Goal: Task Accomplishment & Management: Complete application form

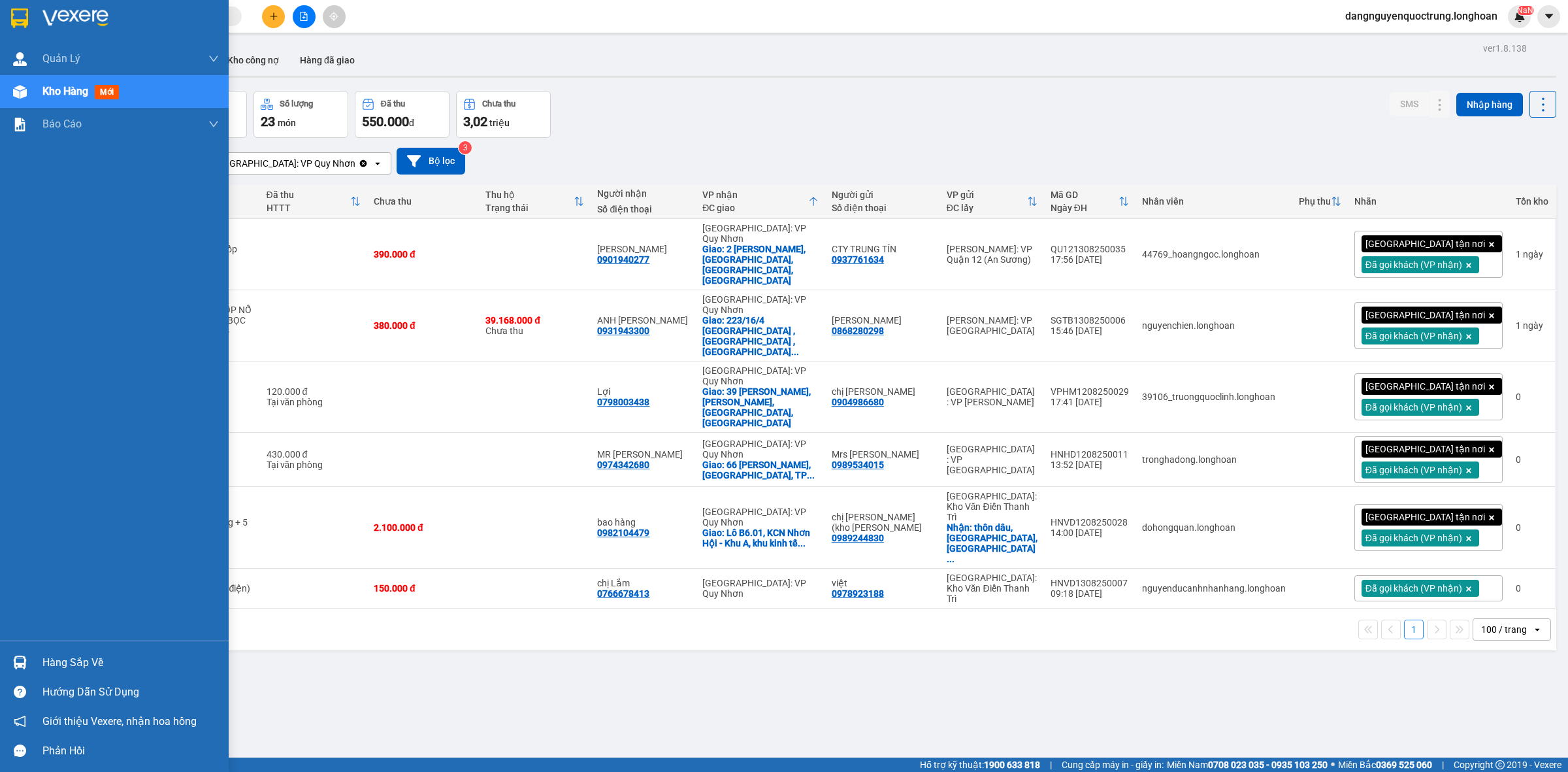
click at [15, 661] on img at bounding box center [20, 662] width 14 height 14
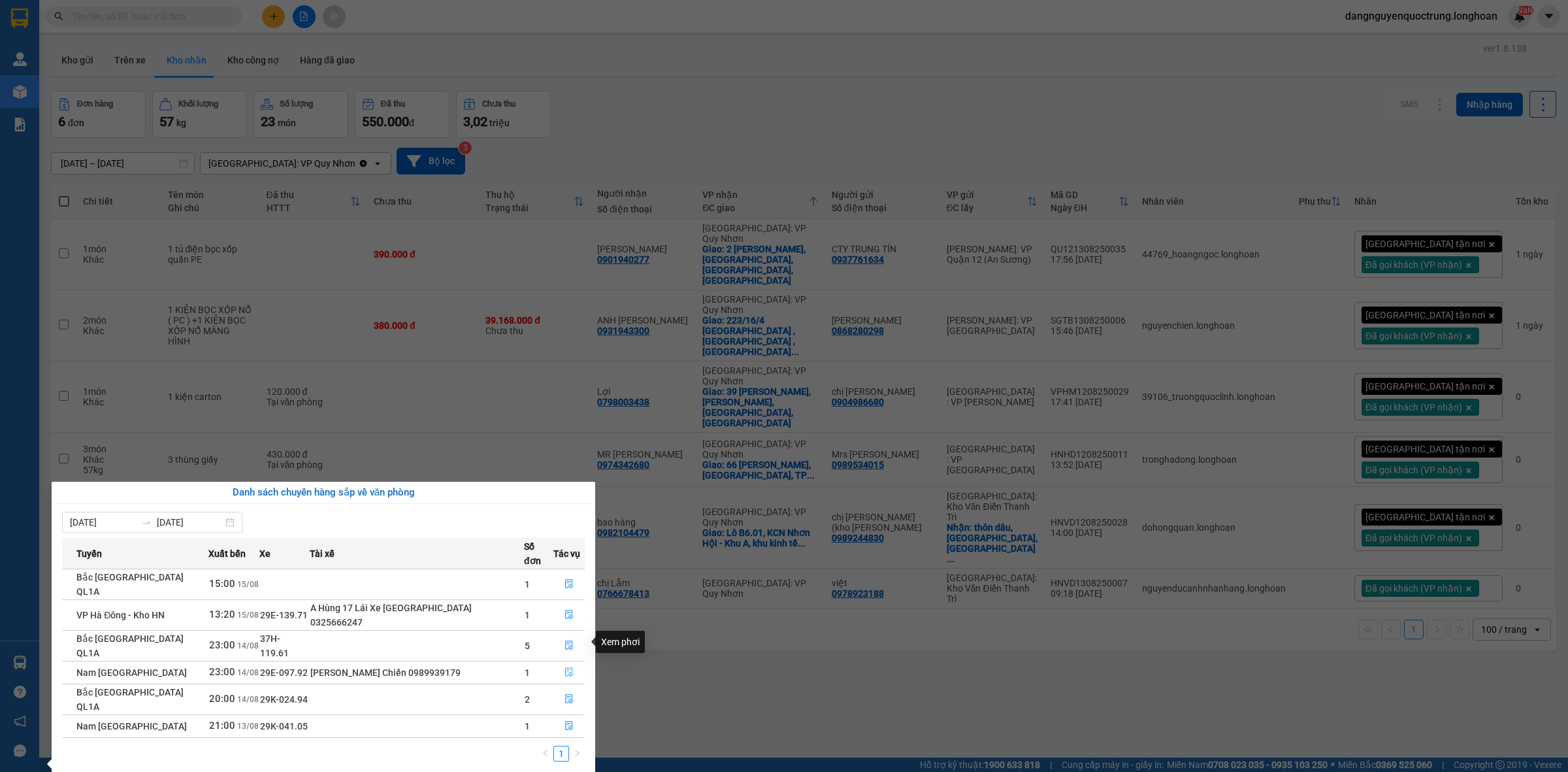
click at [567, 668] on icon "file-done" at bounding box center [569, 672] width 9 height 9
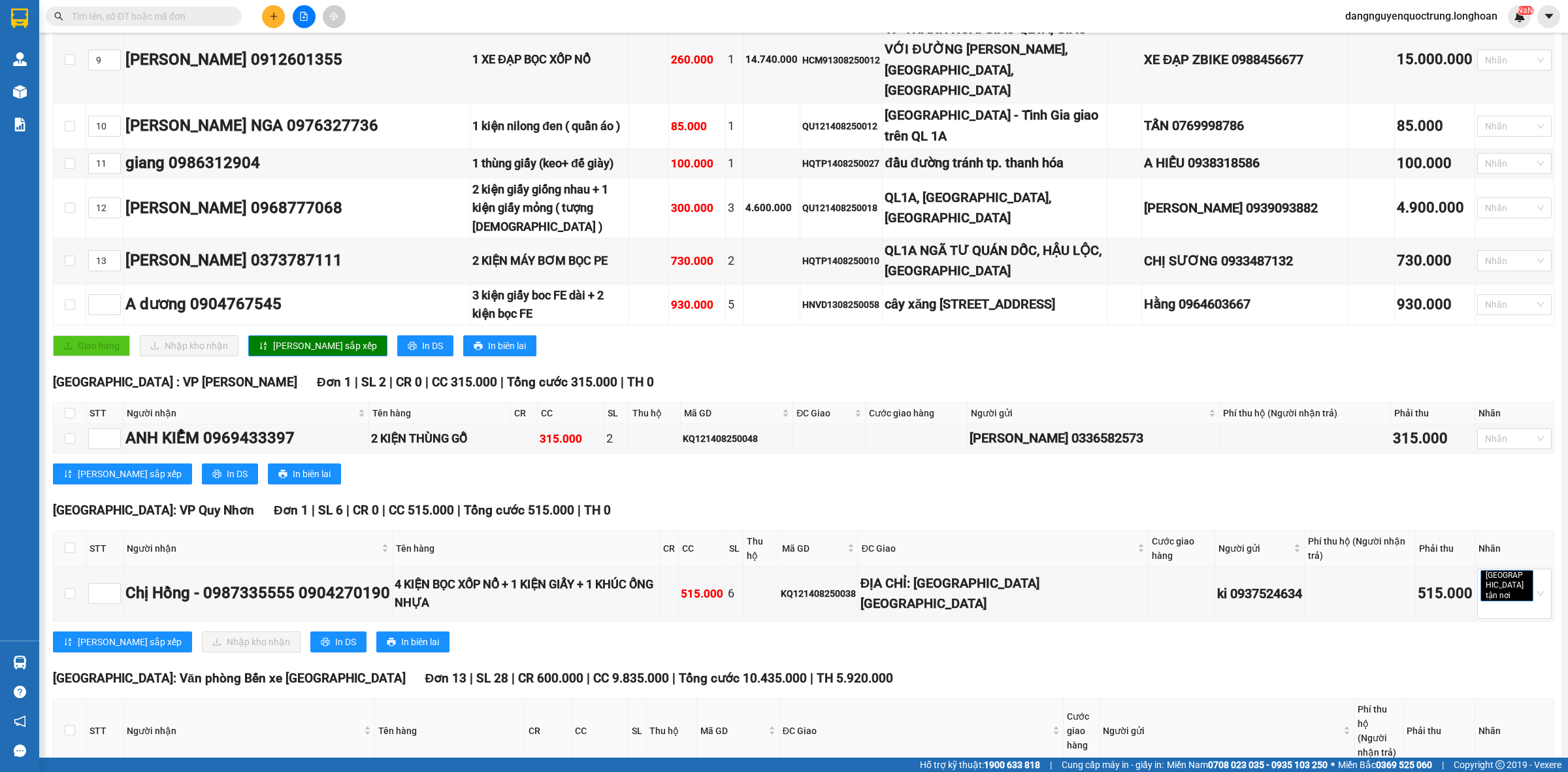
scroll to position [757, 0]
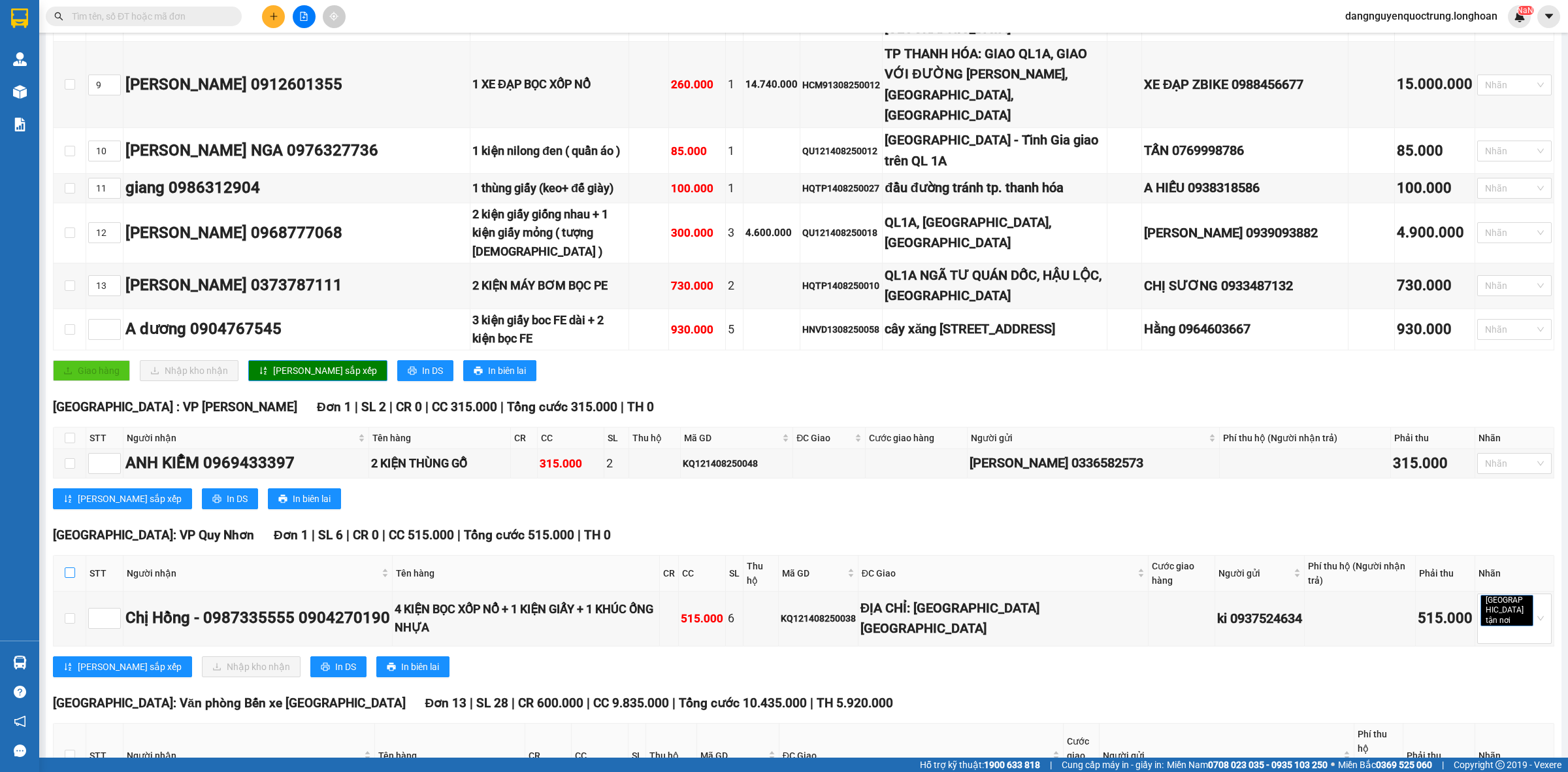
click at [68, 568] on input "checkbox" at bounding box center [70, 573] width 11 height 11
checkbox input "true"
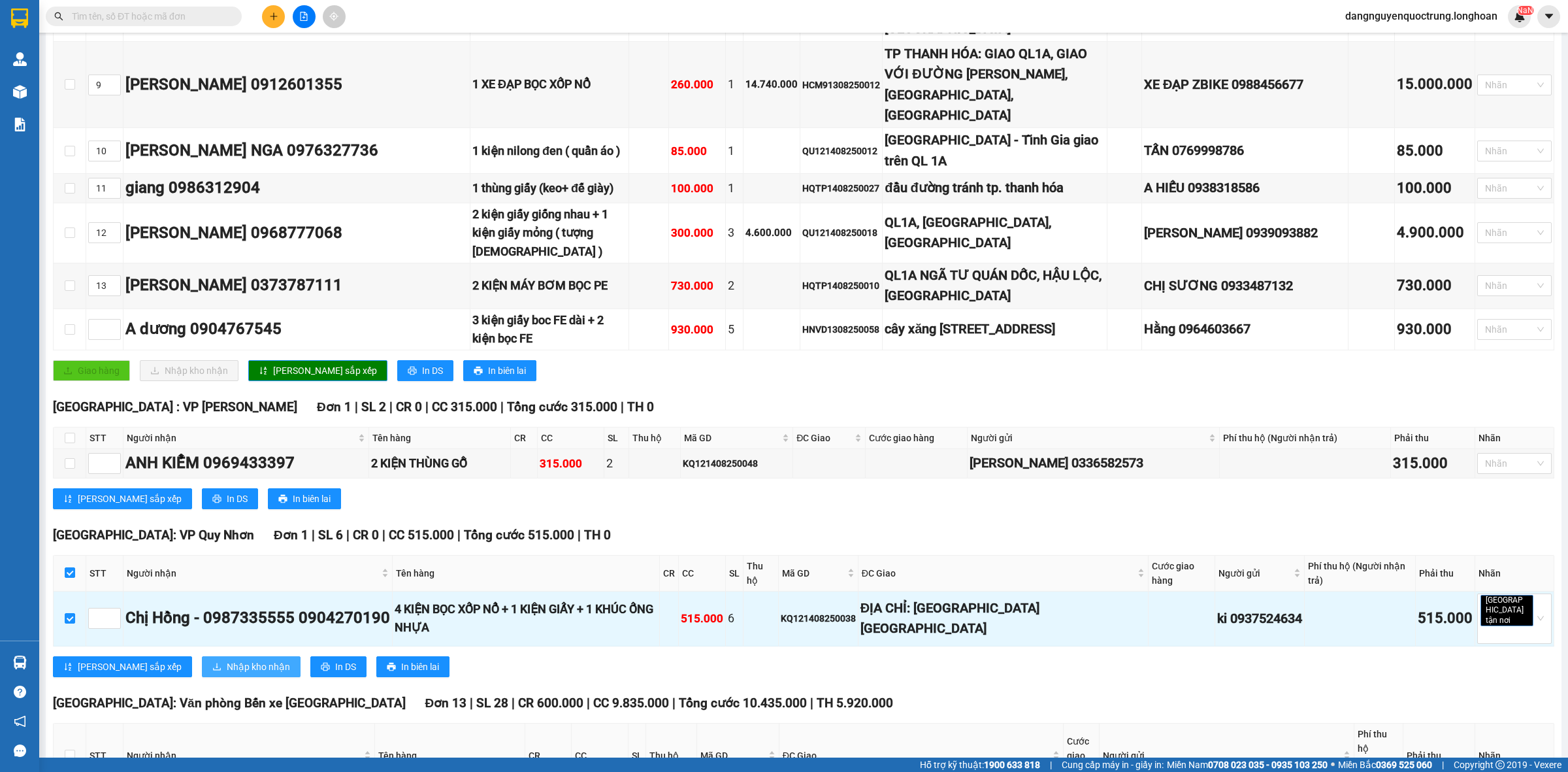
click at [227, 660] on span "Nhập kho nhận" at bounding box center [258, 667] width 64 height 15
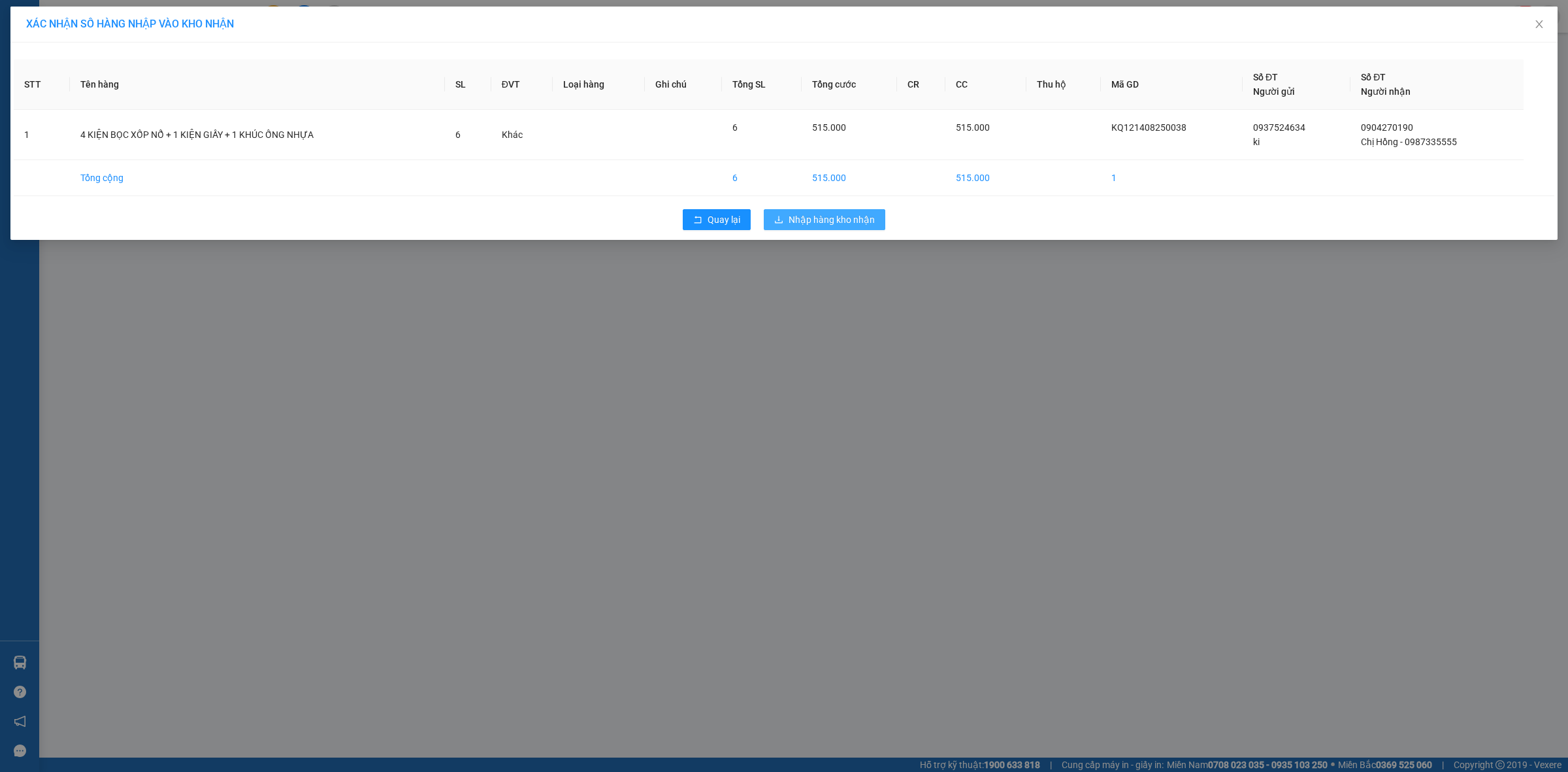
click at [814, 217] on span "Nhập hàng kho nhận" at bounding box center [832, 220] width 86 height 15
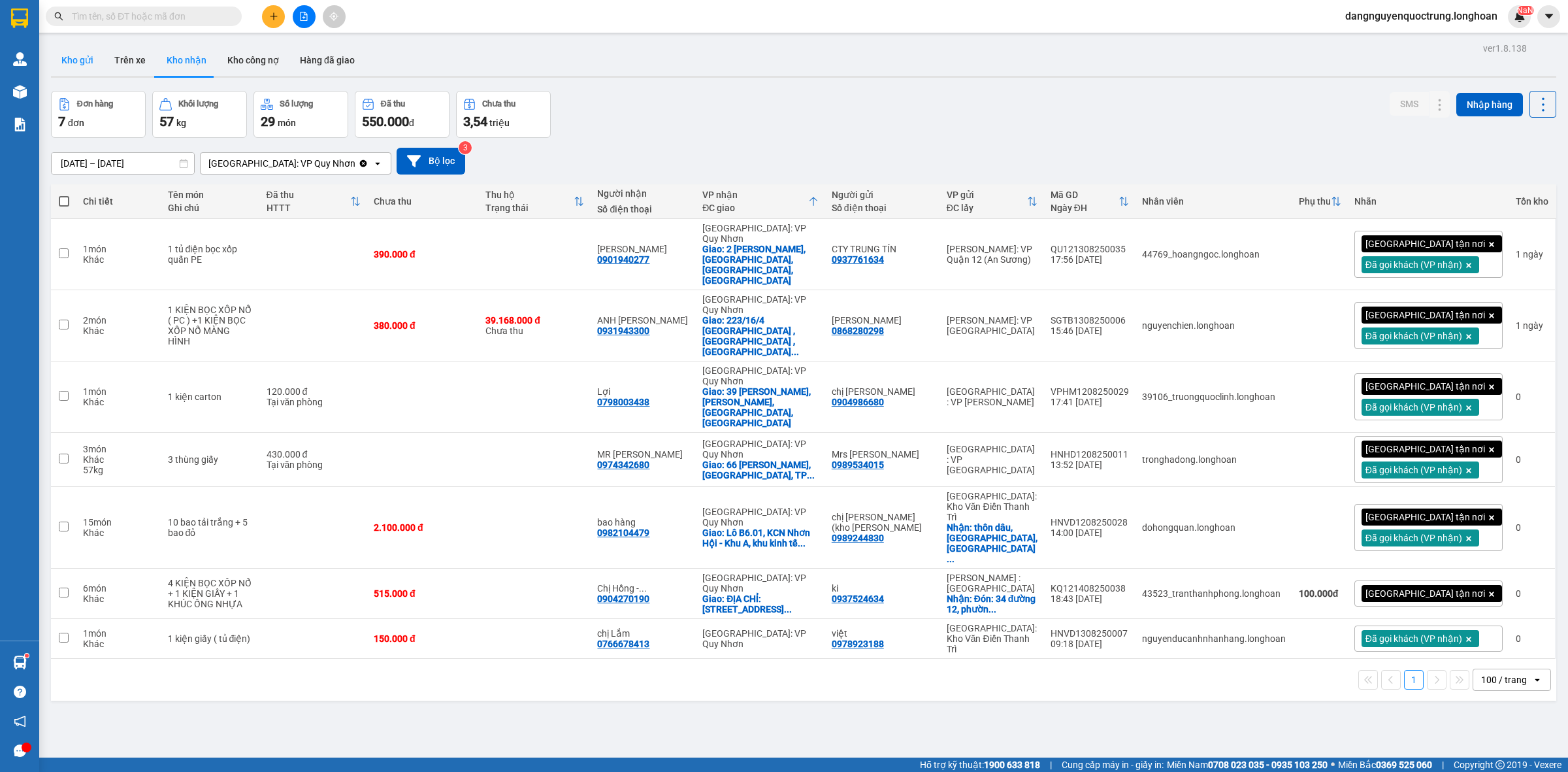
click at [56, 54] on button "Kho gửi" at bounding box center [77, 60] width 53 height 31
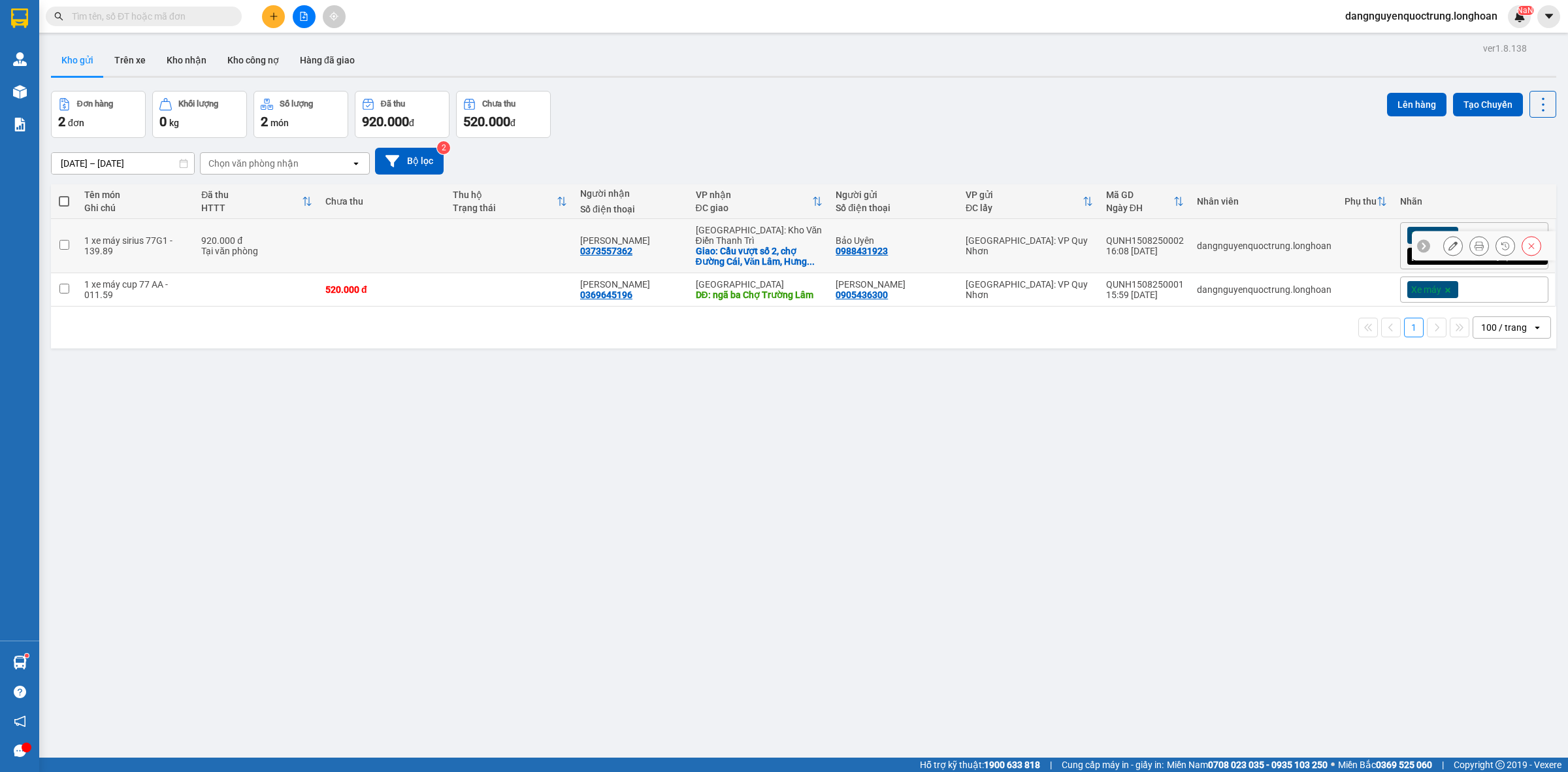
click at [1190, 233] on td "QUNH1508250002 16:08 [DATE]" at bounding box center [1145, 246] width 91 height 55
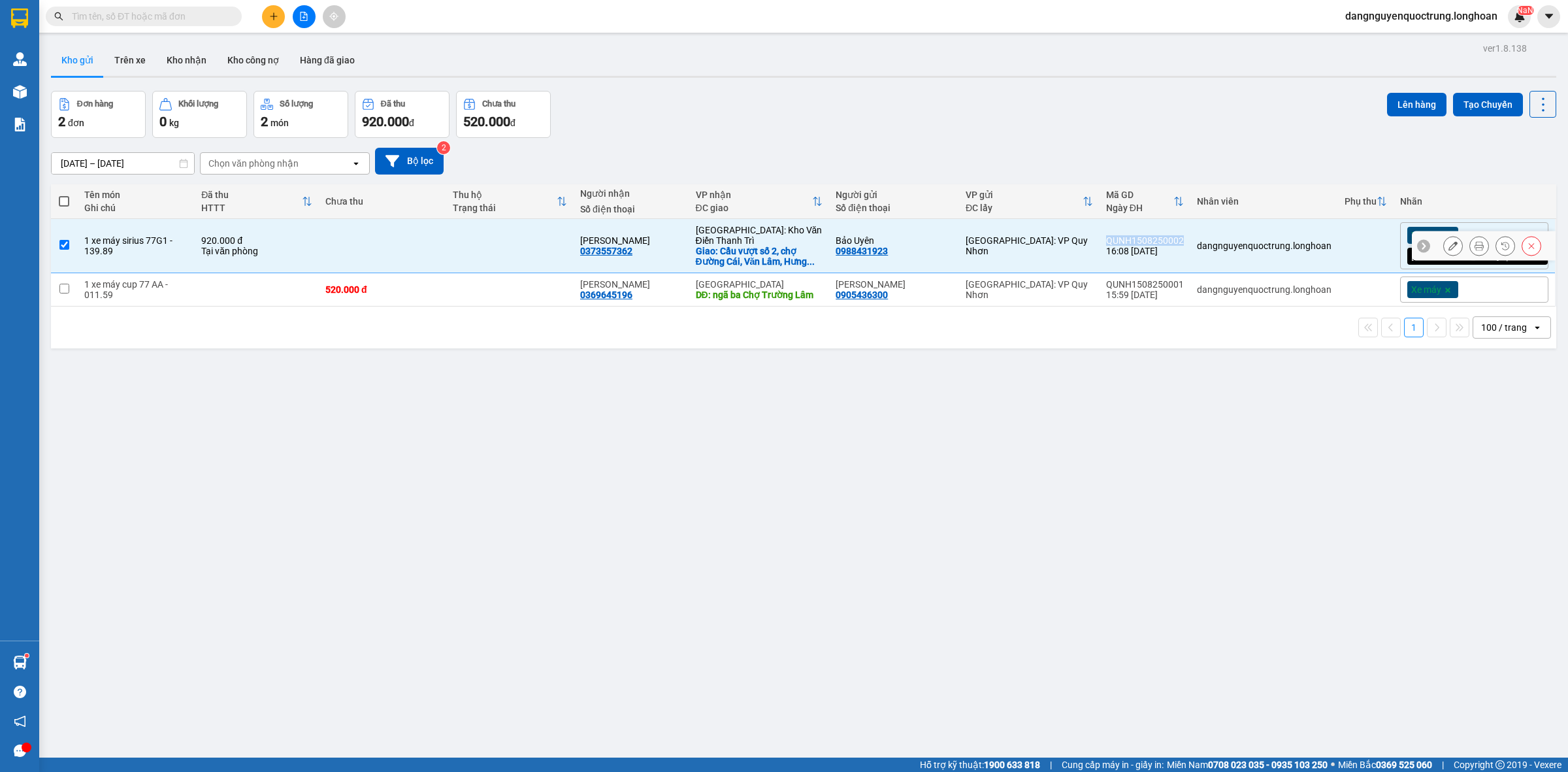
click at [1190, 233] on td "QUNH1508250002 16:08 [DATE]" at bounding box center [1145, 246] width 91 height 55
checkbox input "false"
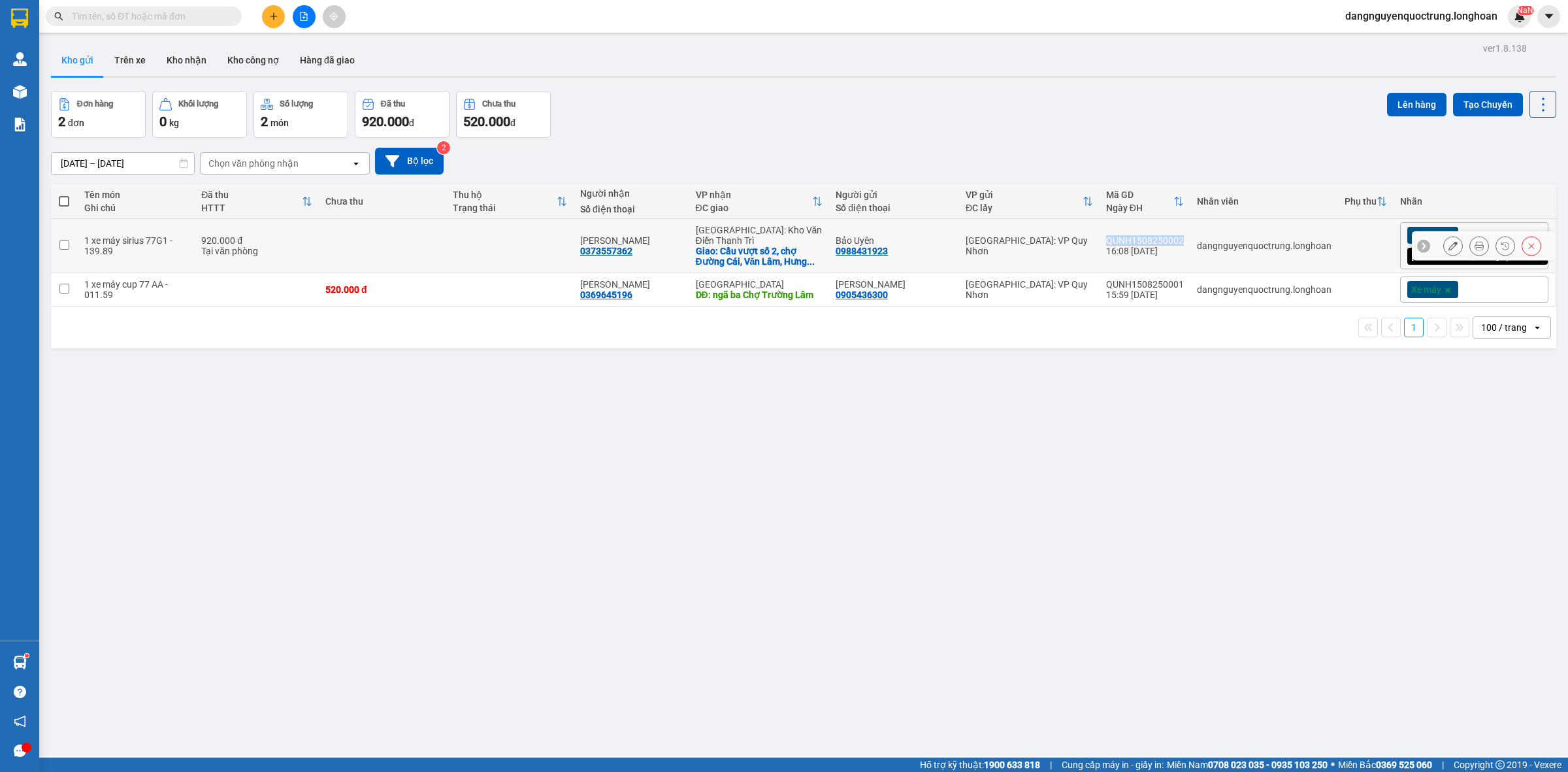
copy div "QUNH1508250002"
click at [1159, 112] on div "Đơn hàng 2 đơn Khối lượng 0 kg Số lượng 2 món Đã thu 920.000 đ Chưa thu 520.000…" at bounding box center [803, 114] width 1505 height 47
click at [195, 59] on button "Kho nhận" at bounding box center [186, 60] width 61 height 31
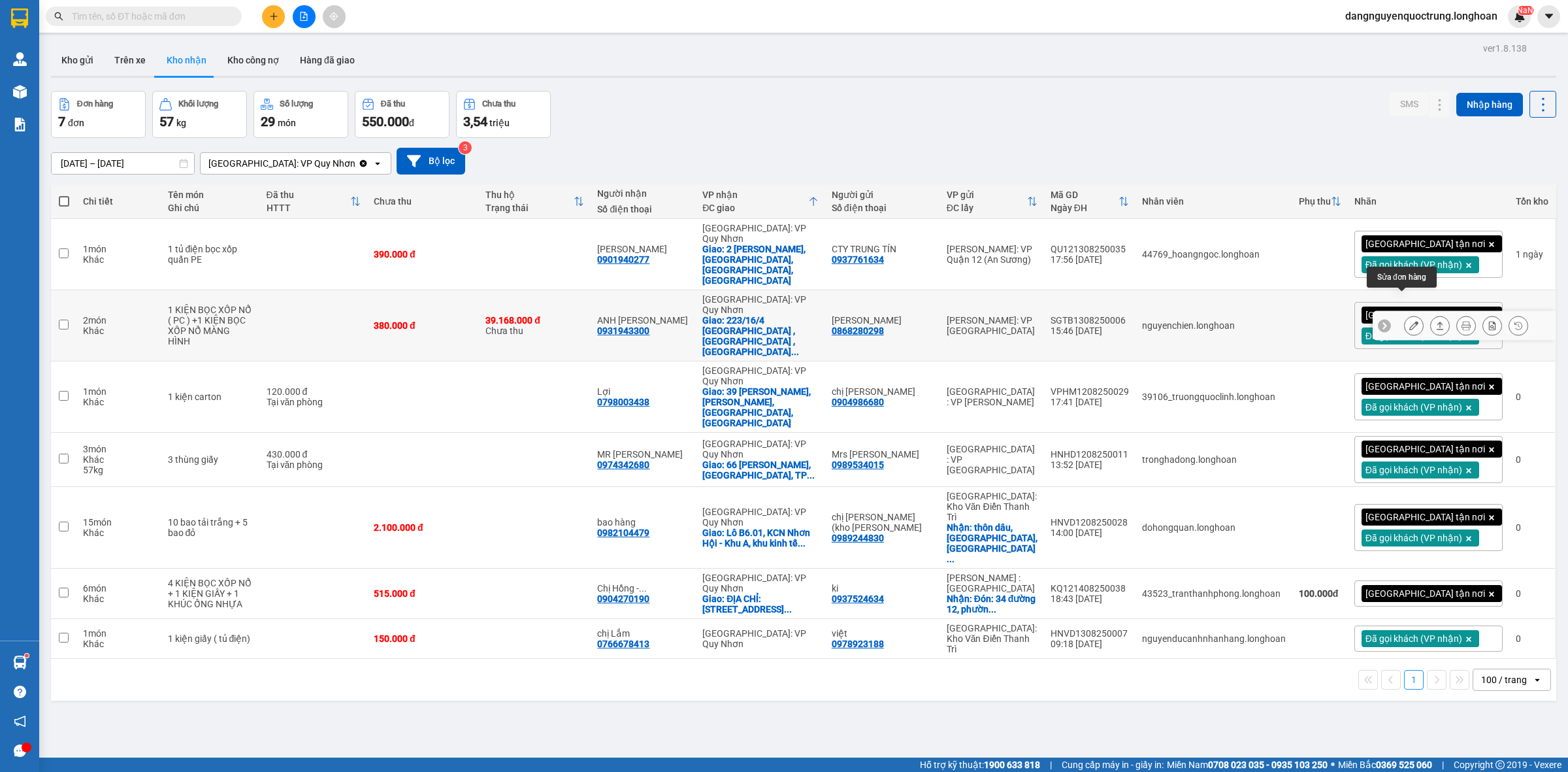
click at [1405, 314] on button at bounding box center [1414, 326] width 18 height 23
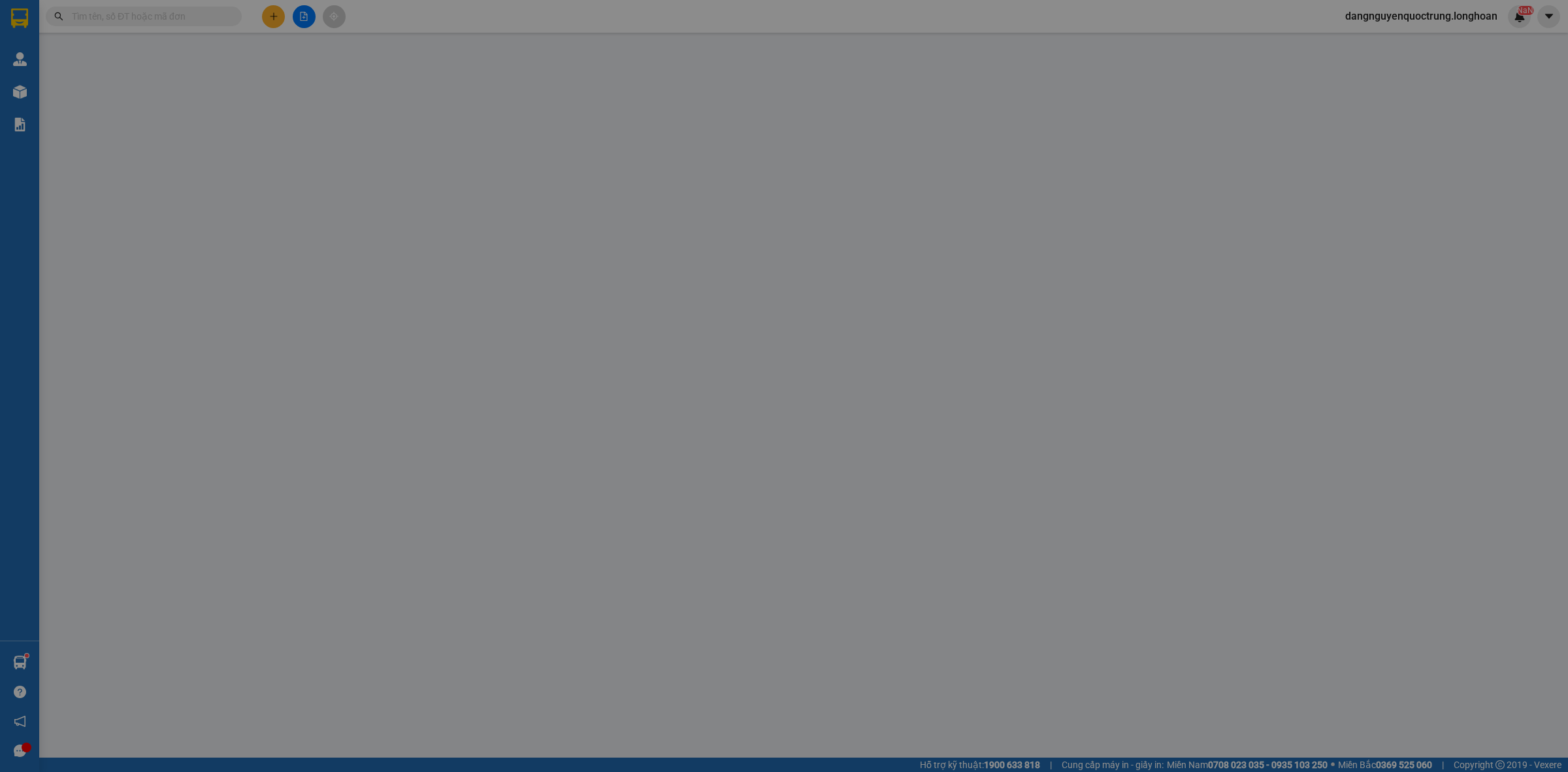
type input "0868280298"
type input "[PERSON_NAME]"
type input "0931943300"
type input "ANH [PERSON_NAME]"
checkbox input "true"
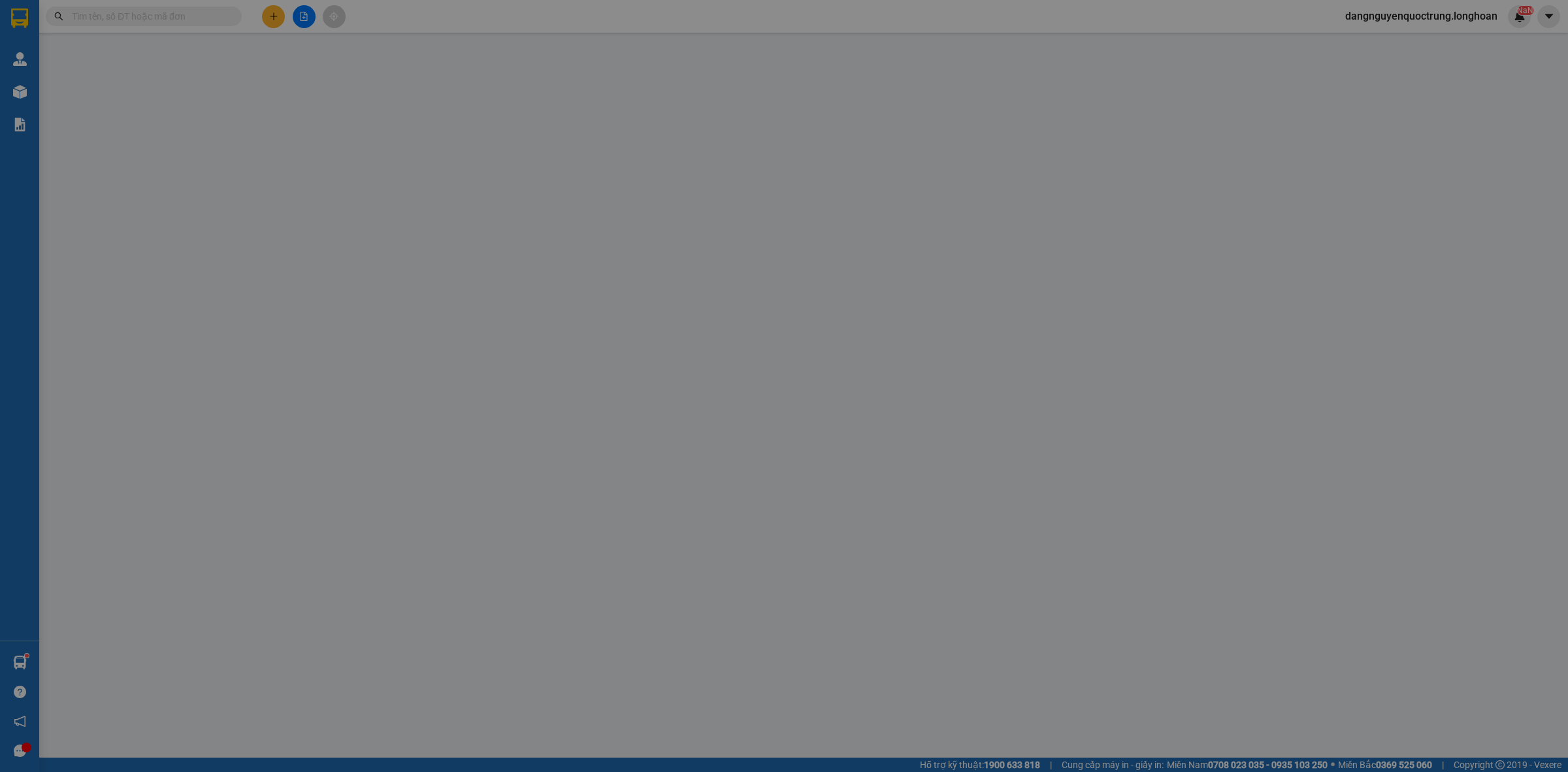
type input "223/16/4 [GEOGRAPHIC_DATA] , [GEOGRAPHIC_DATA] , [GEOGRAPHIC_DATA]"
type input "NHẬN NGUYÊN KIỆN GIAO NGUYÊN KIỆN, HƯ VỠ K ĐỀN"
type input "380.000"
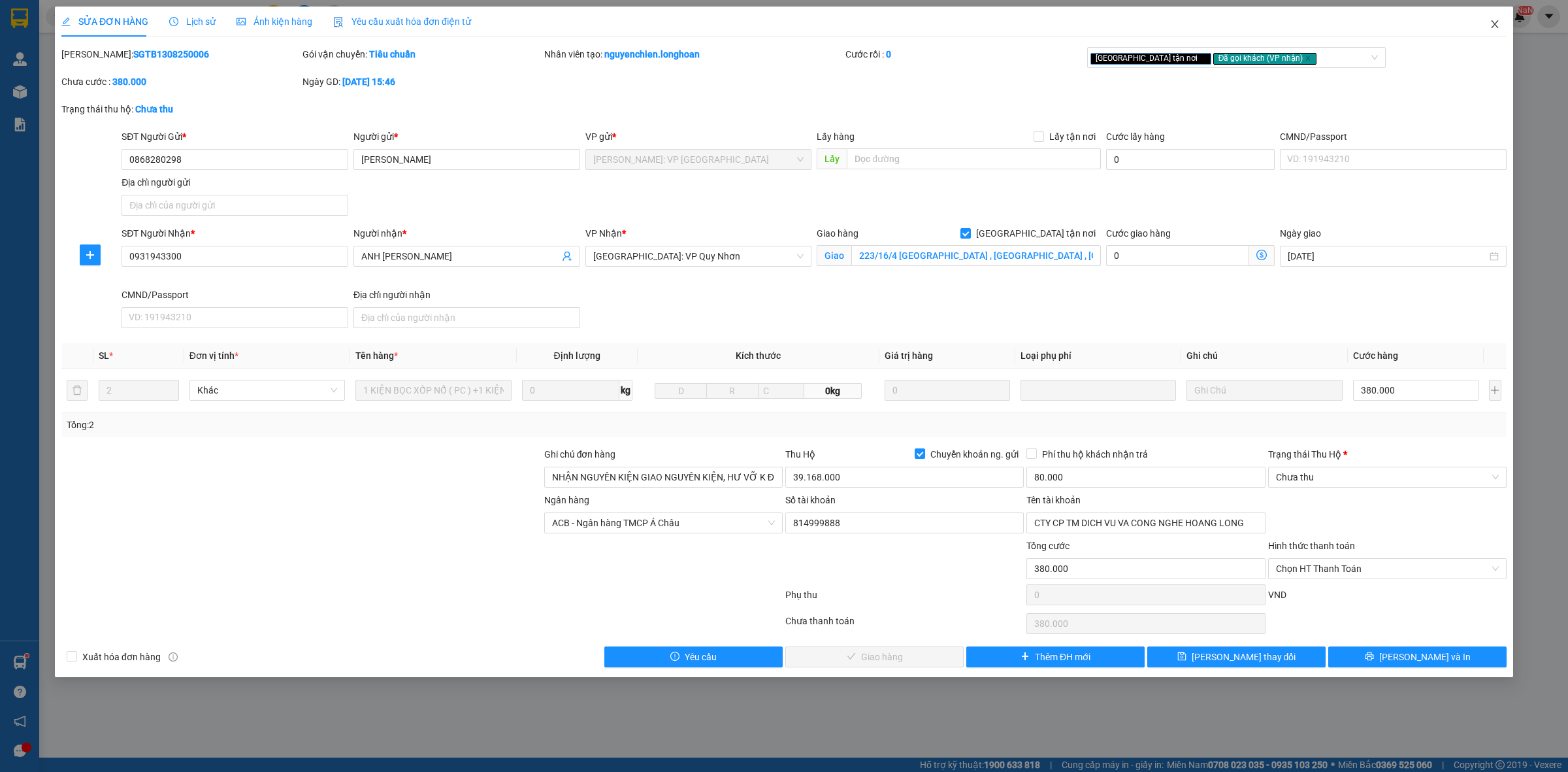
click at [1498, 22] on icon "close" at bounding box center [1495, 25] width 11 height 11
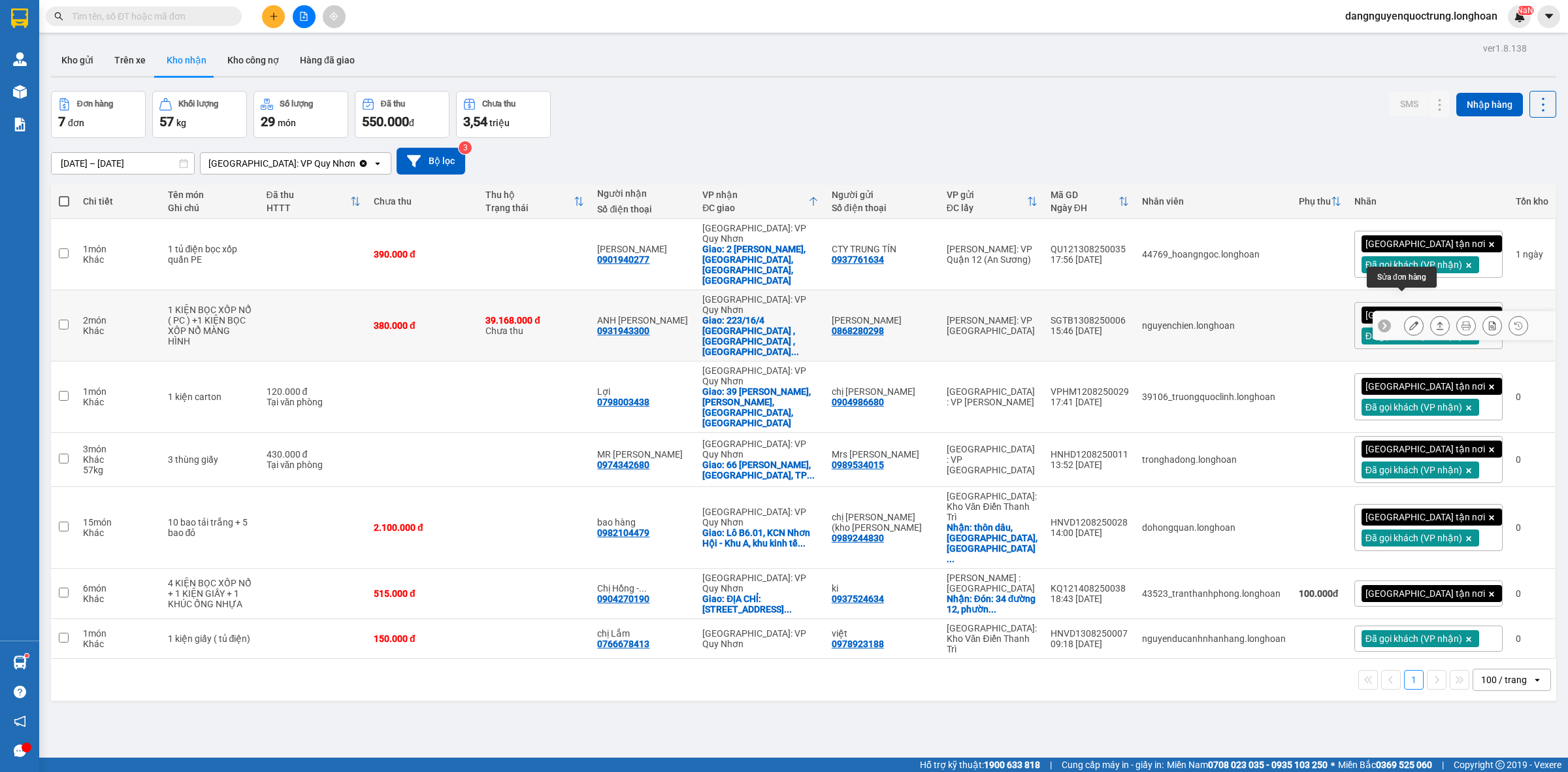
click at [1409, 321] on icon at bounding box center [1414, 326] width 9 height 9
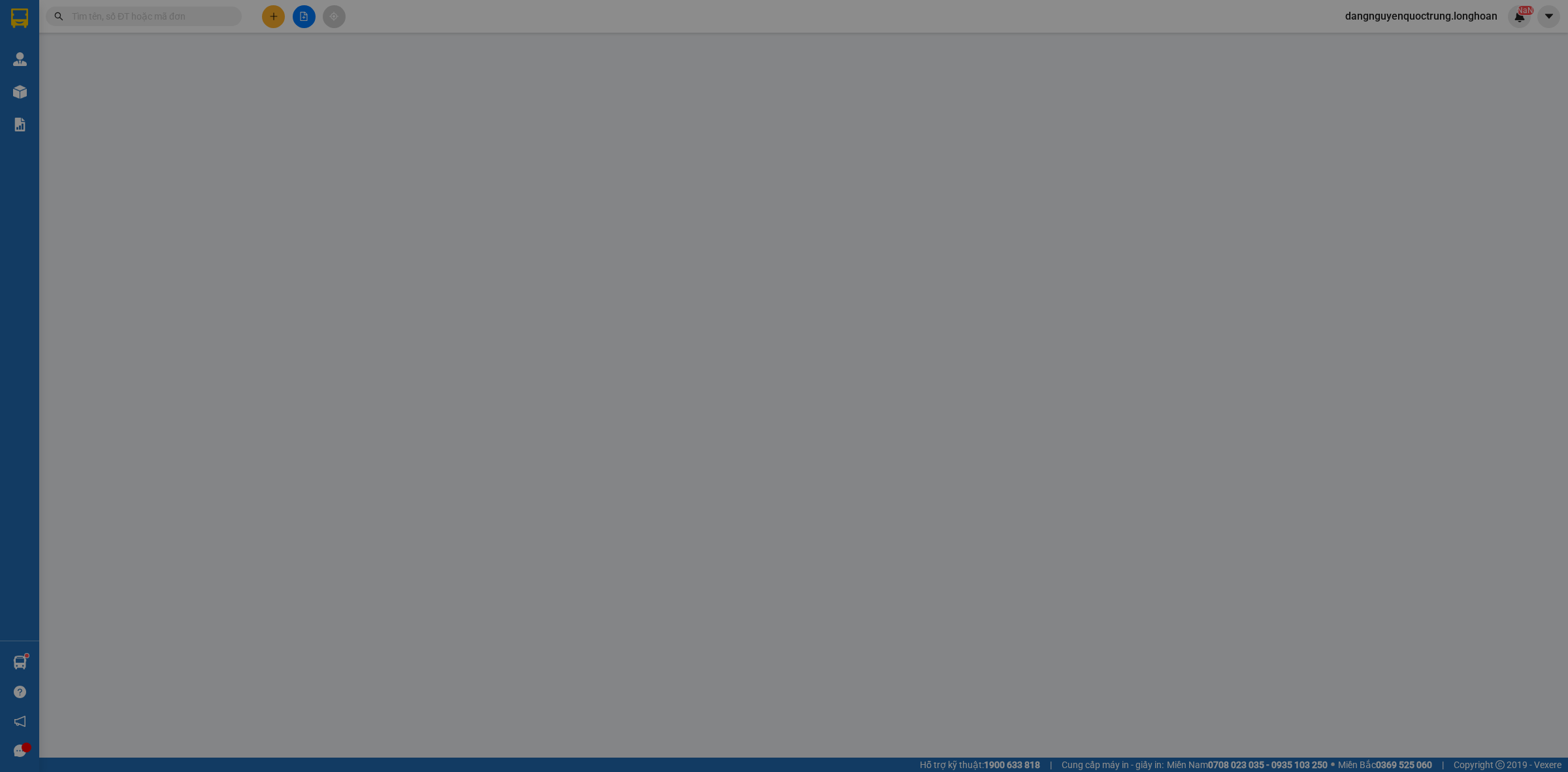
type input "0868280298"
type input "[PERSON_NAME]"
type input "0931943300"
type input "ANH [PERSON_NAME]"
checkbox input "true"
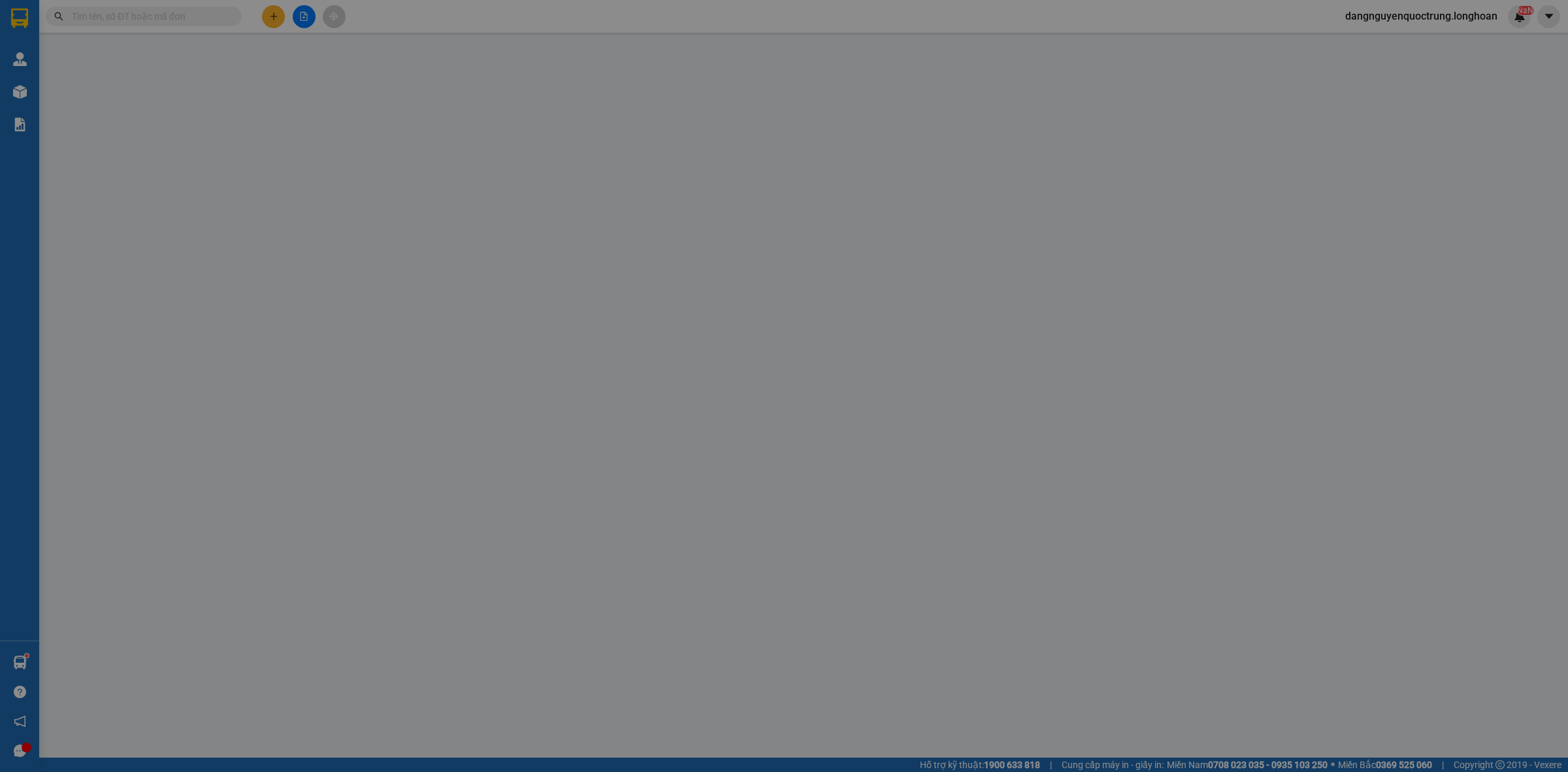
type input "223/16/4 [GEOGRAPHIC_DATA] , [GEOGRAPHIC_DATA] , [GEOGRAPHIC_DATA]"
type input "NHẬN NGUYÊN KIỆN GIAO NGUYÊN KIỆN, HƯ VỠ K ĐỀN"
type input "380.000"
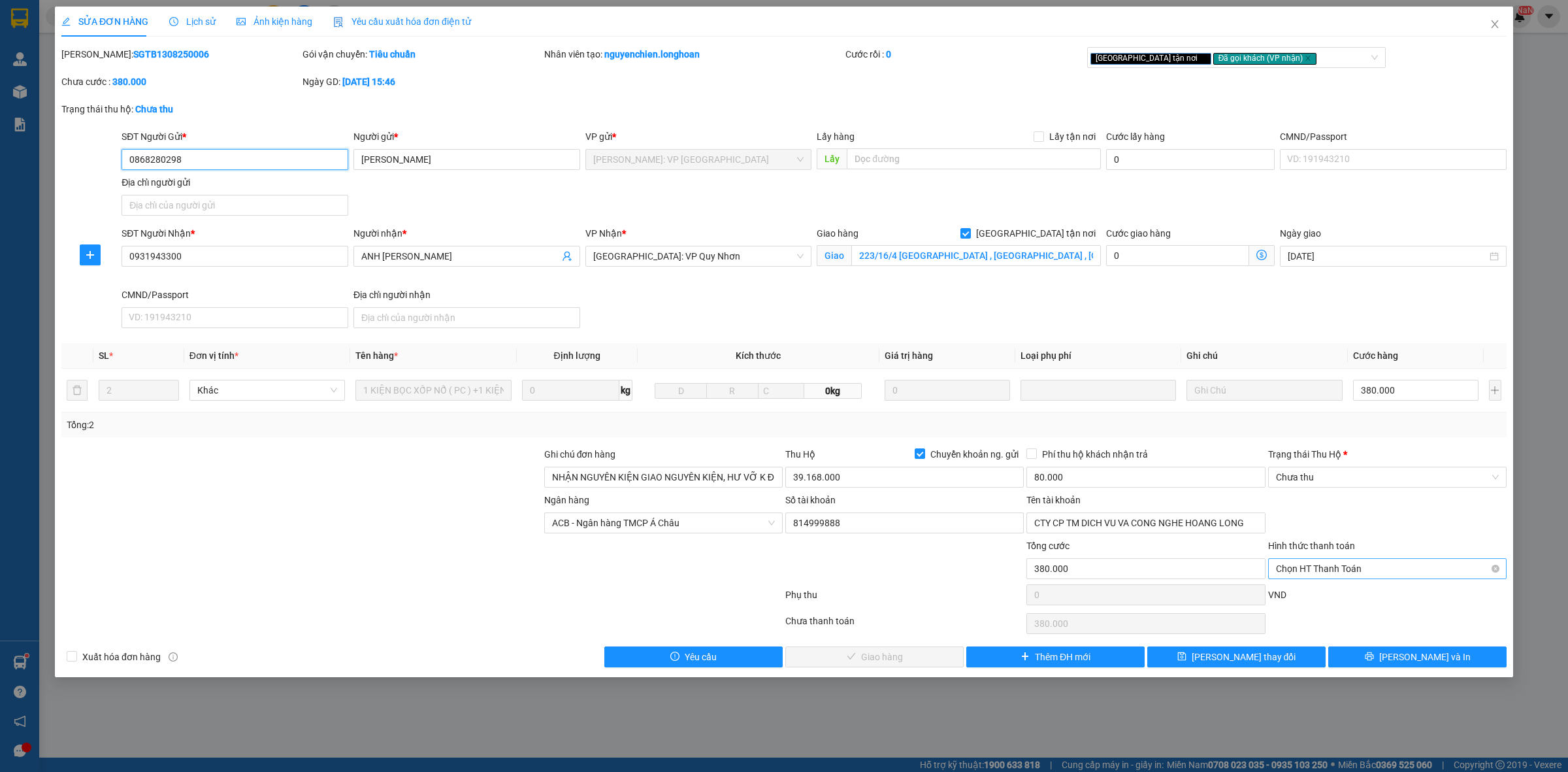
click at [1343, 564] on span "Chọn HT Thanh Toán" at bounding box center [1388, 569] width 223 height 20
click at [1341, 594] on div "Tại văn phòng" at bounding box center [1388, 596] width 223 height 15
type input "0"
click at [1348, 479] on span "Chưa thu" at bounding box center [1388, 477] width 223 height 20
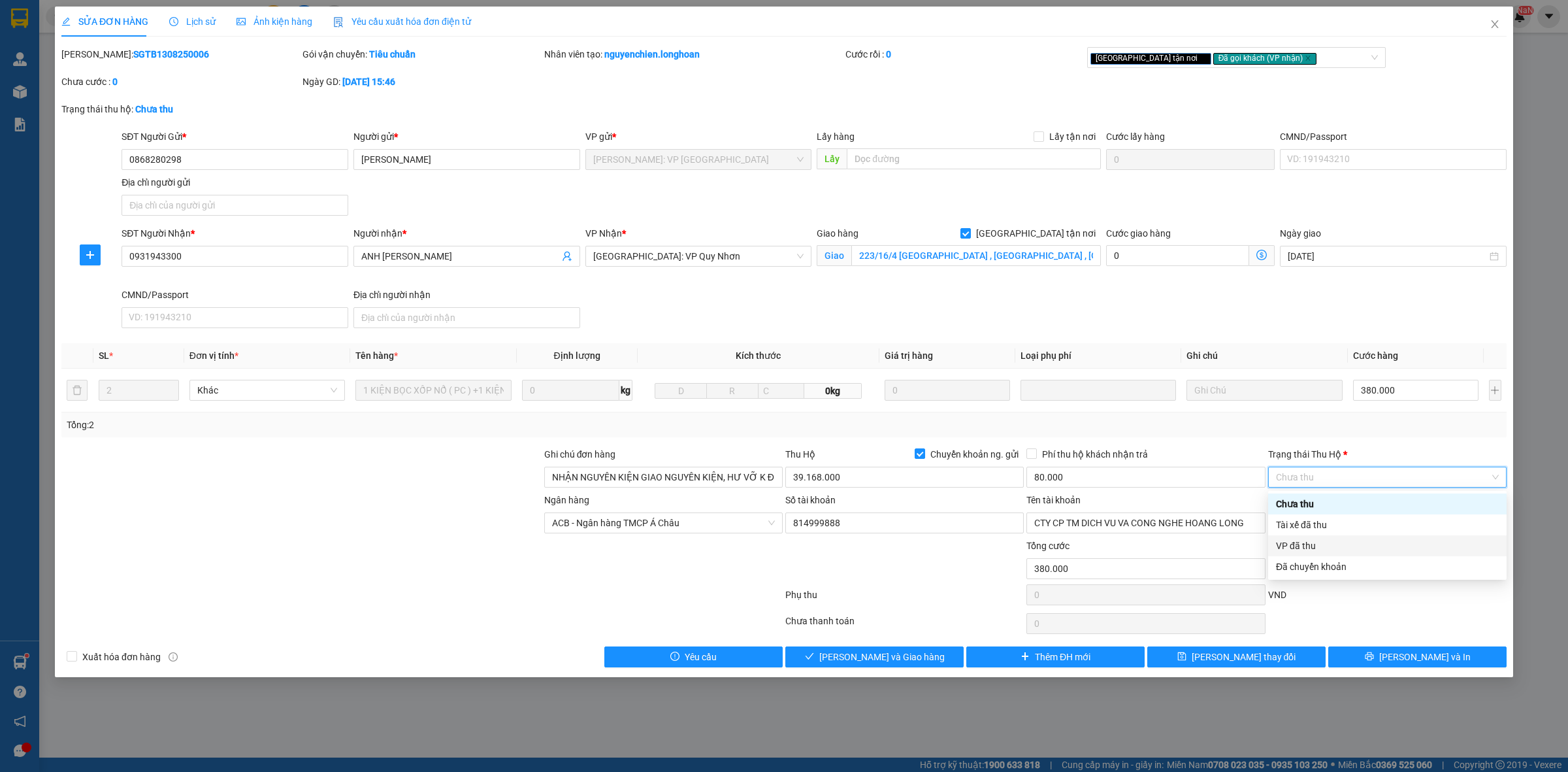
click at [1325, 544] on div "VP đã thu" at bounding box center [1388, 545] width 223 height 15
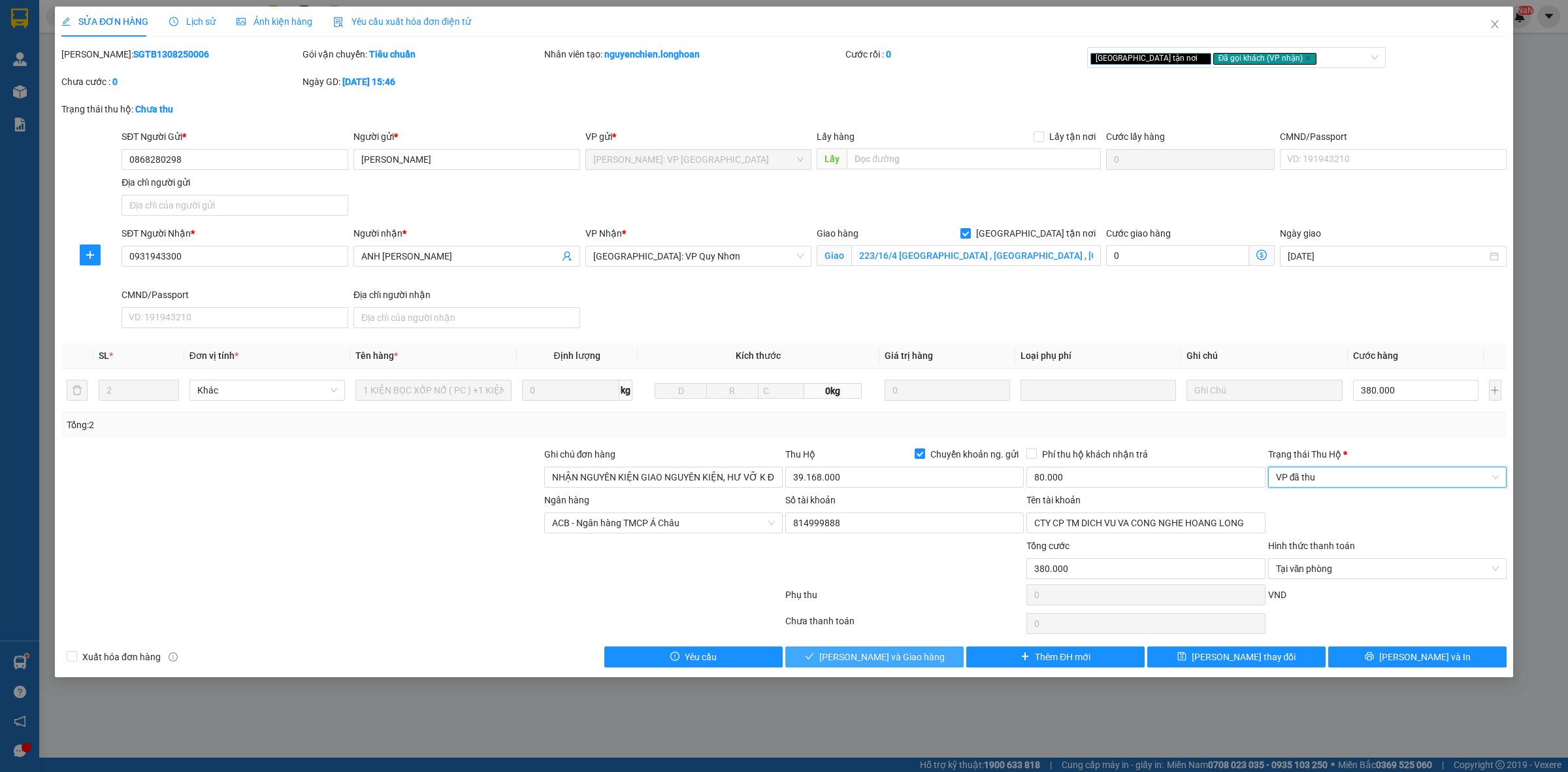
click at [886, 664] on span "[PERSON_NAME] và Giao hàng" at bounding box center [882, 657] width 125 height 15
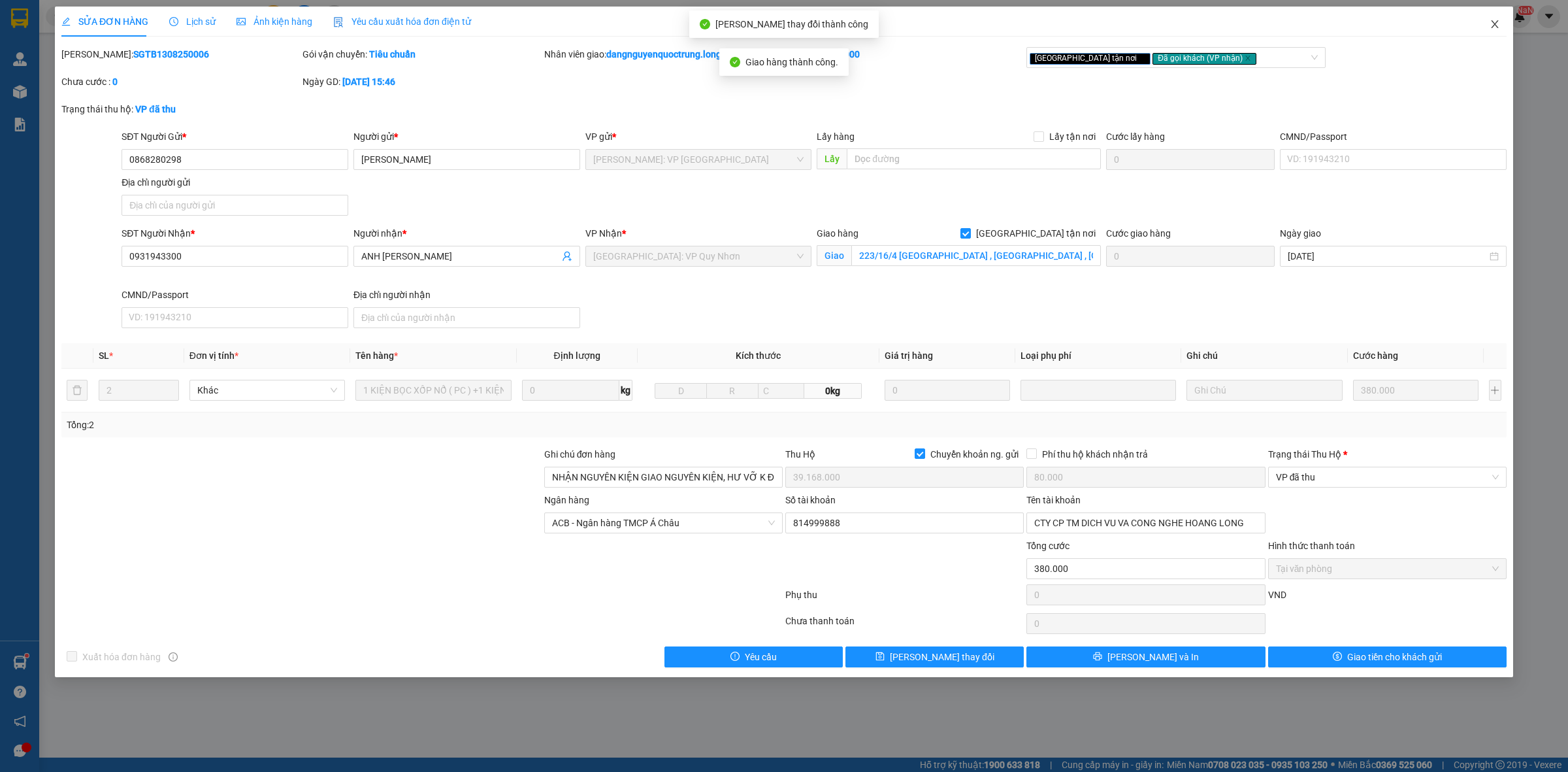
click at [1491, 24] on icon "close" at bounding box center [1495, 25] width 11 height 11
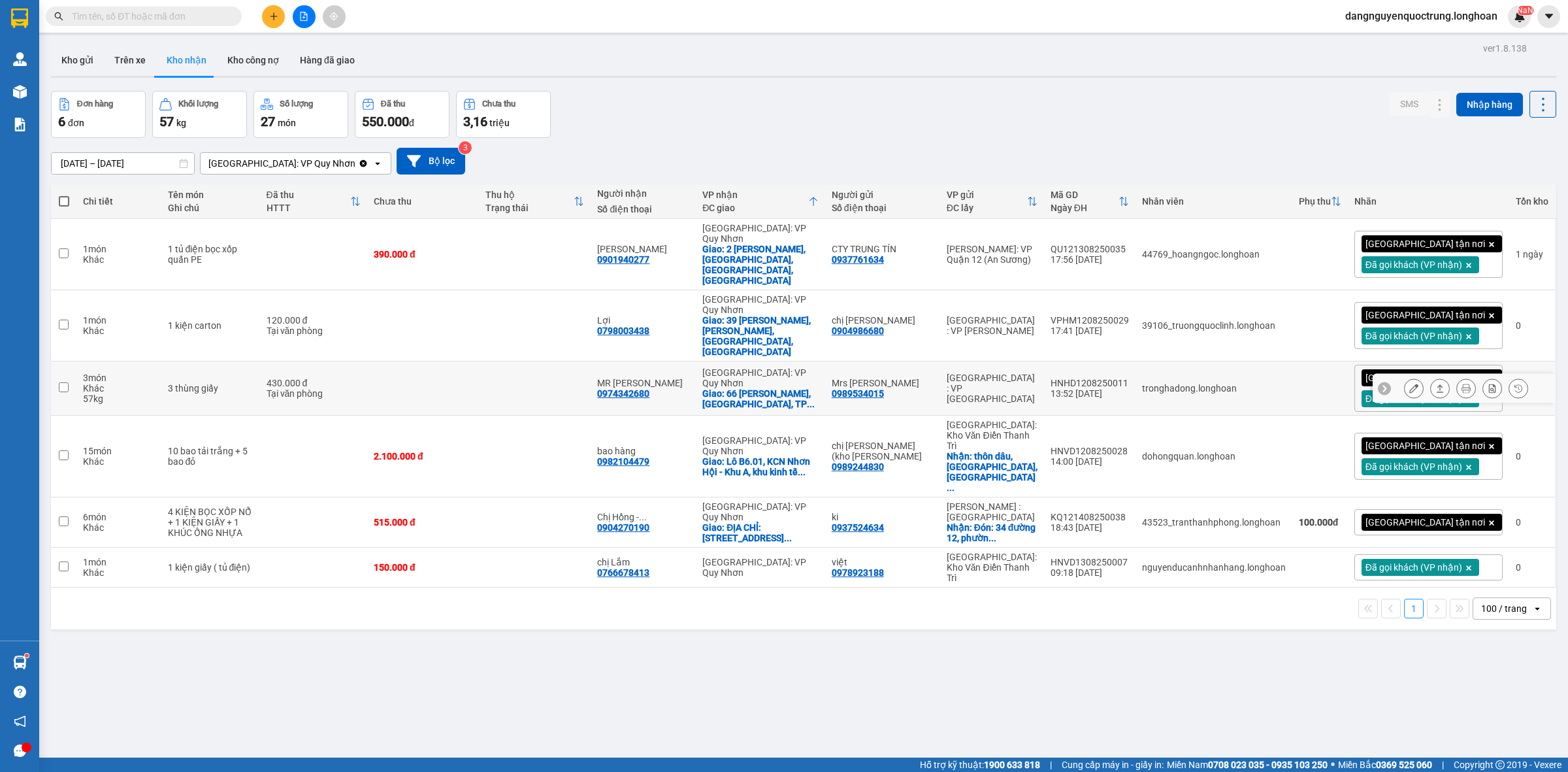
click at [1404, 377] on button at bounding box center [1414, 389] width 18 height 23
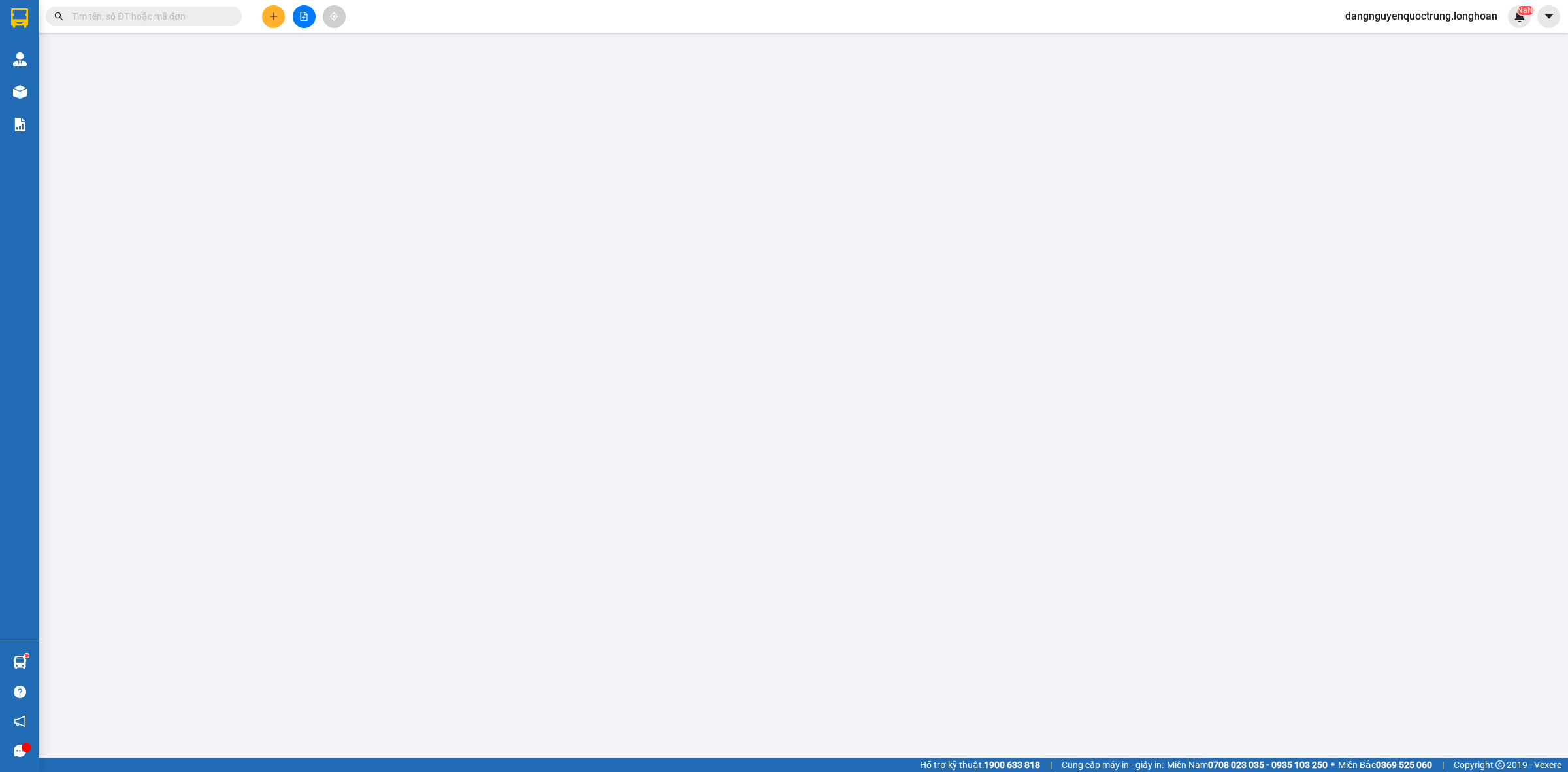
type input "0989534015"
type input "Mrs [PERSON_NAME]"
type input "0974342680"
type input "MR [PERSON_NAME]"
checkbox input "true"
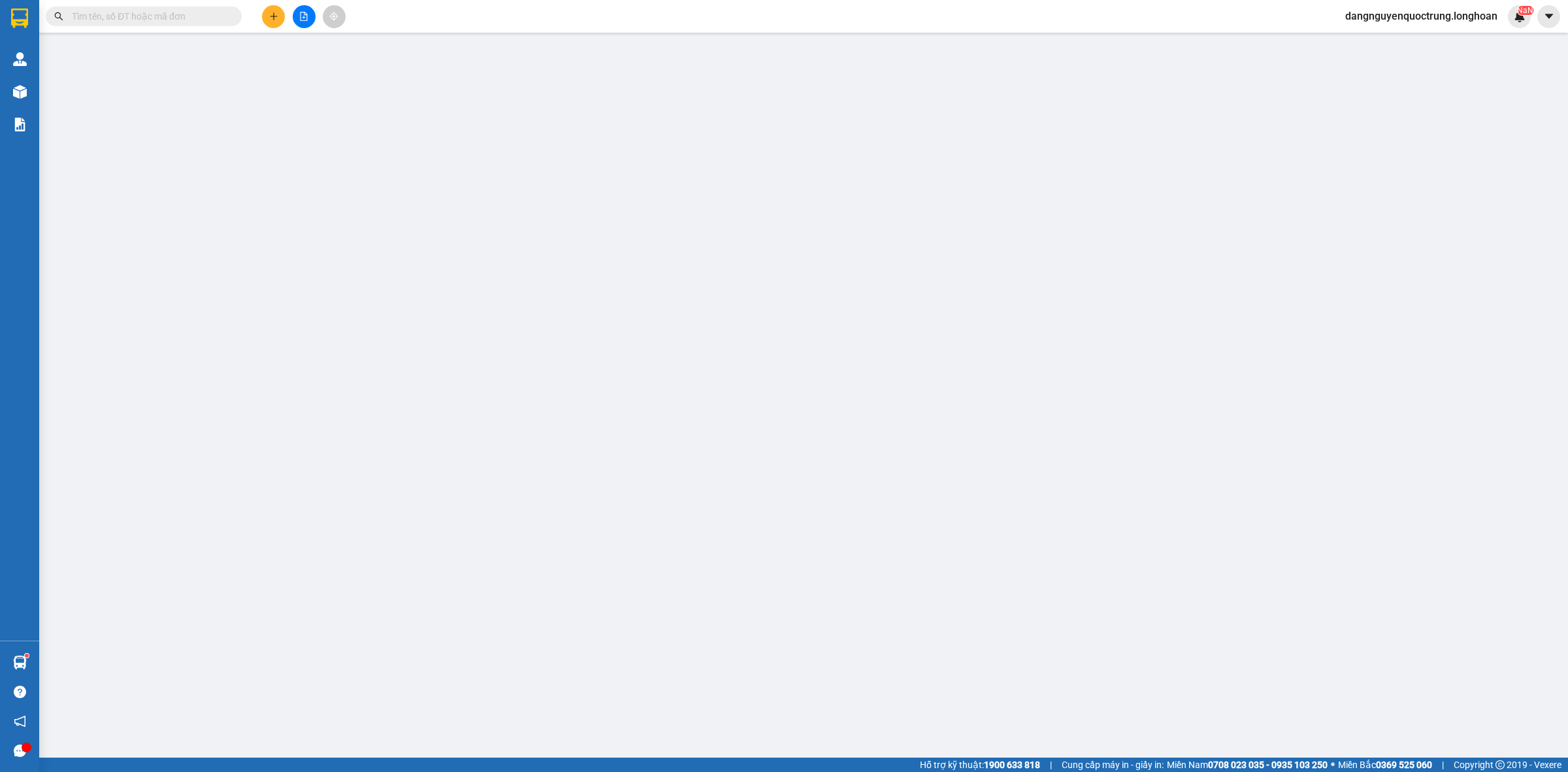
type input "66 [PERSON_NAME], [GEOGRAPHIC_DATA], [GEOGRAPHIC_DATA], [GEOGRAPHIC_DATA]"
type input "430.000"
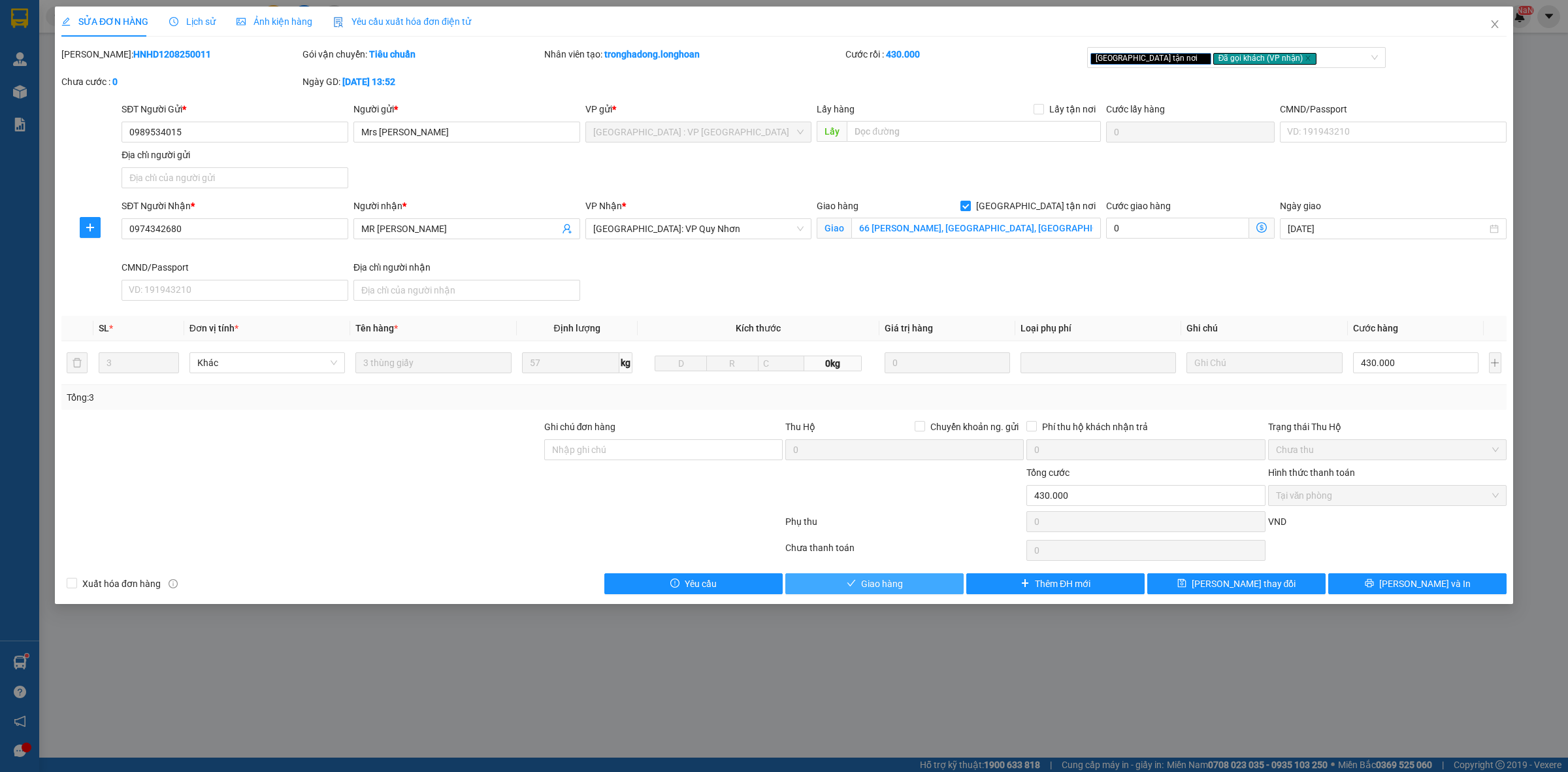
click at [853, 592] on button "Giao hàng" at bounding box center [875, 583] width 178 height 21
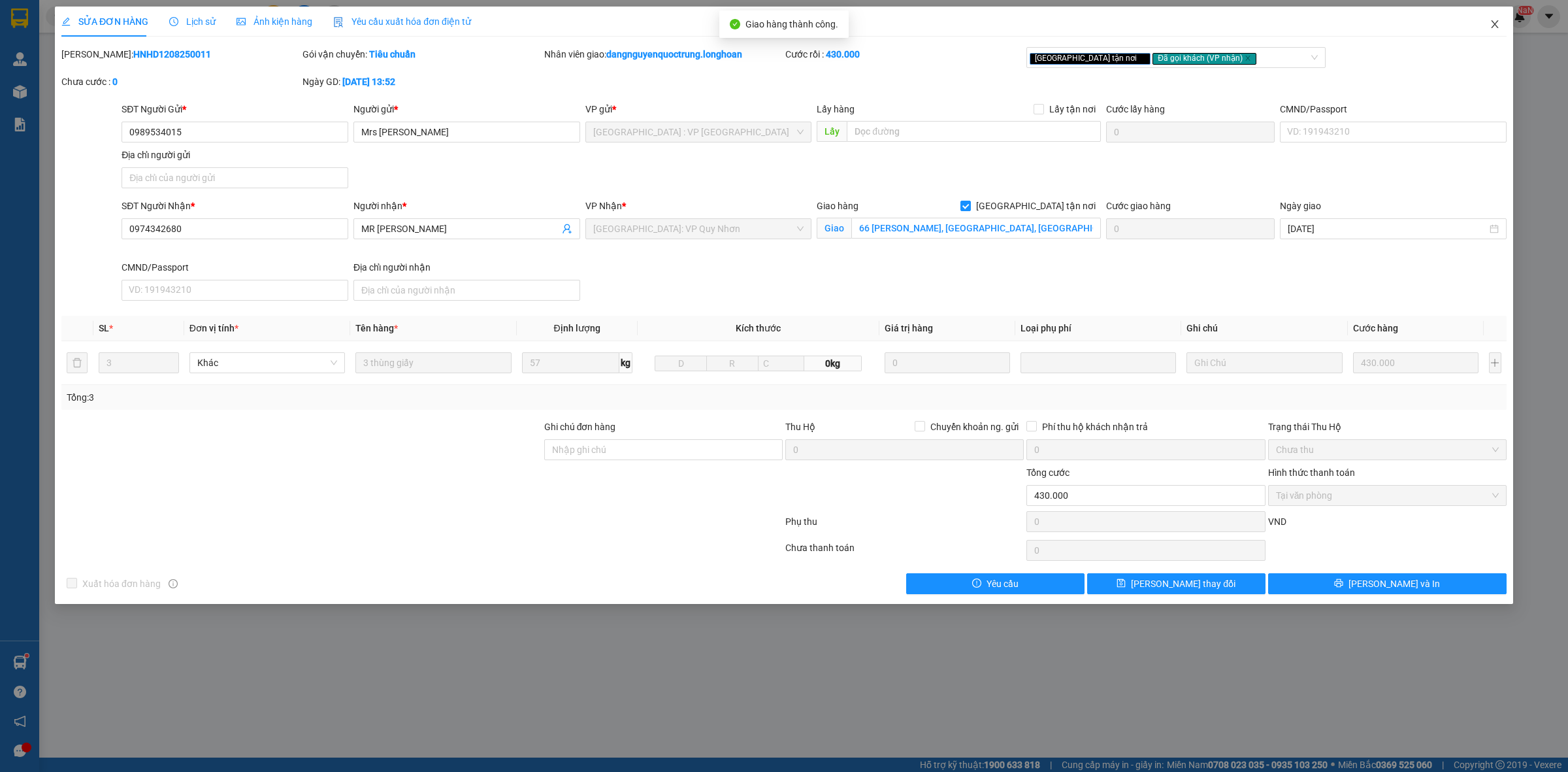
click at [1500, 27] on span "Close" at bounding box center [1495, 25] width 37 height 37
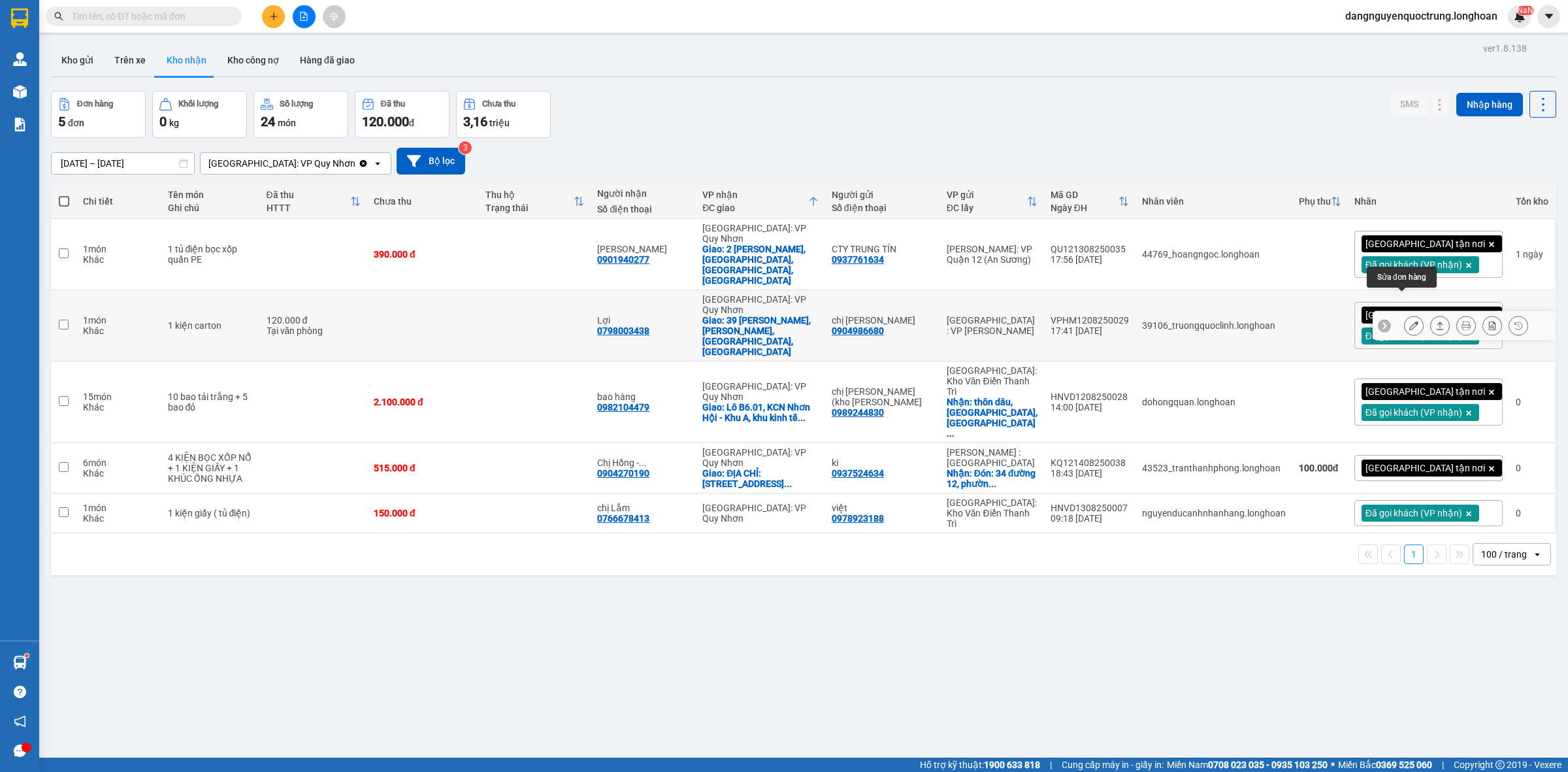
click at [1409, 321] on icon at bounding box center [1414, 326] width 9 height 9
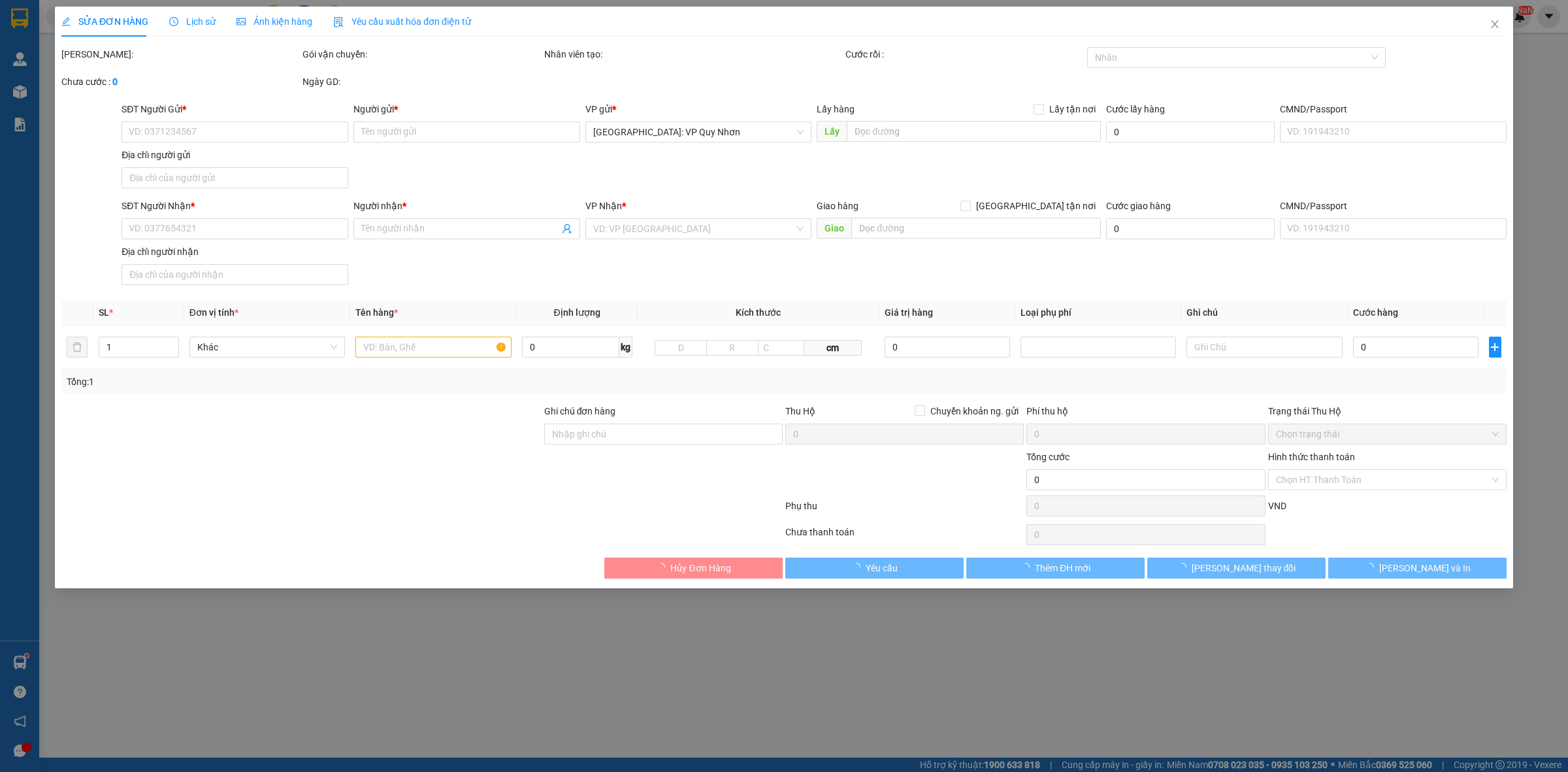
type input "0904986680"
type input "chị [PERSON_NAME]"
type input "0798003438"
type input "Lợi"
checkbox input "true"
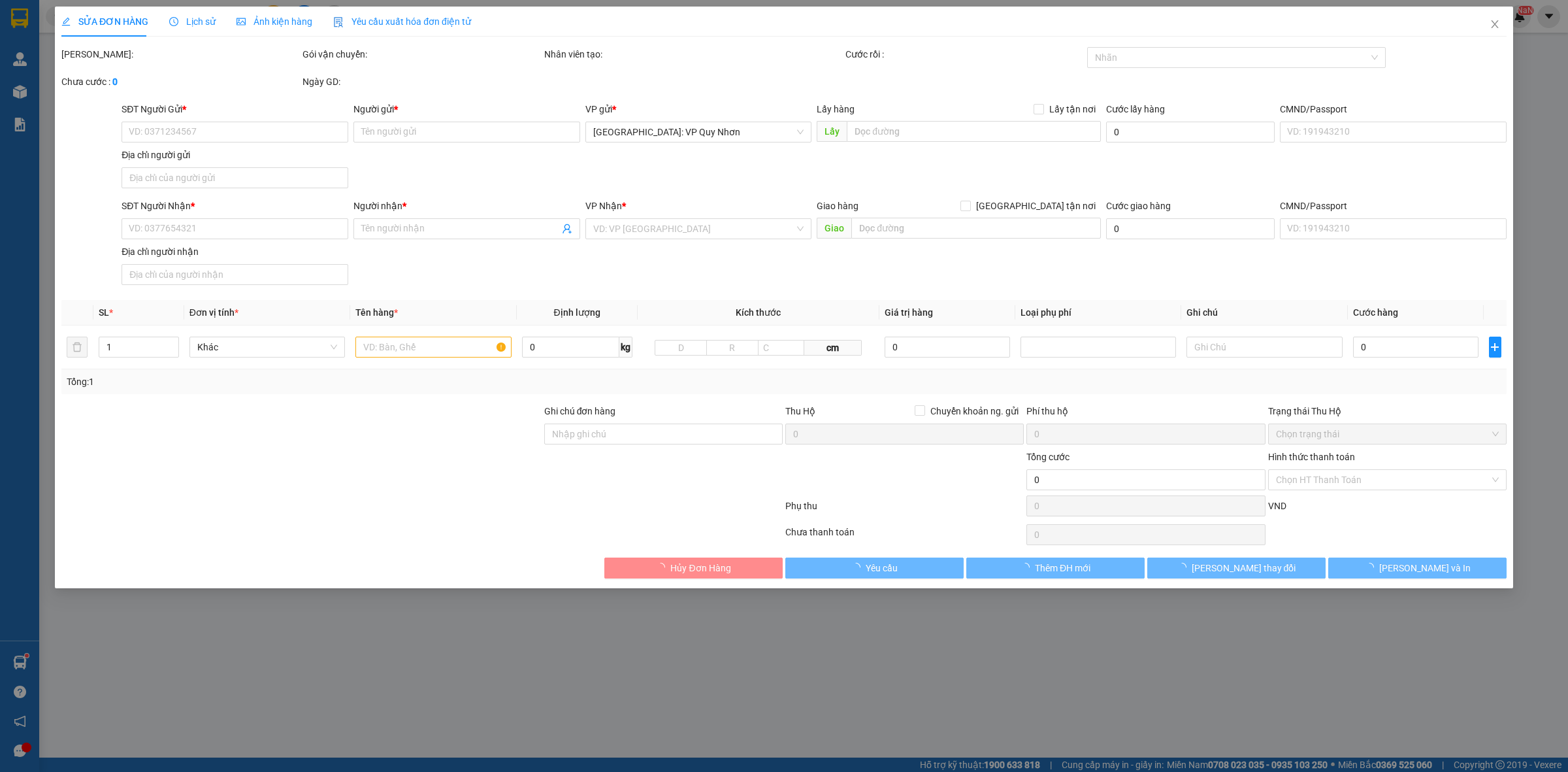
type input "39 [PERSON_NAME],[PERSON_NAME],[GEOGRAPHIC_DATA],[GEOGRAPHIC_DATA]"
type input "120.000"
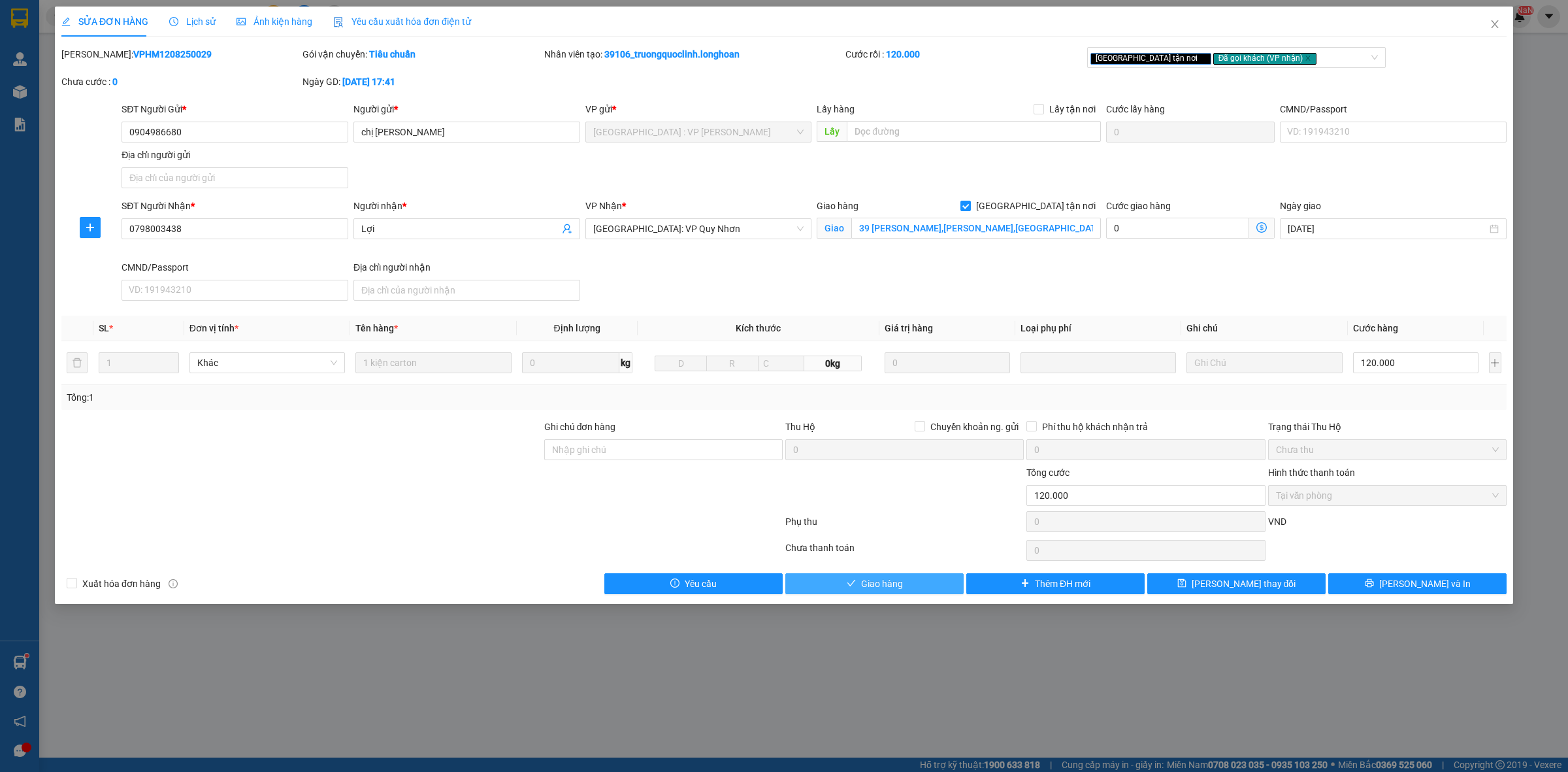
click at [909, 585] on button "Giao hàng" at bounding box center [875, 583] width 178 height 21
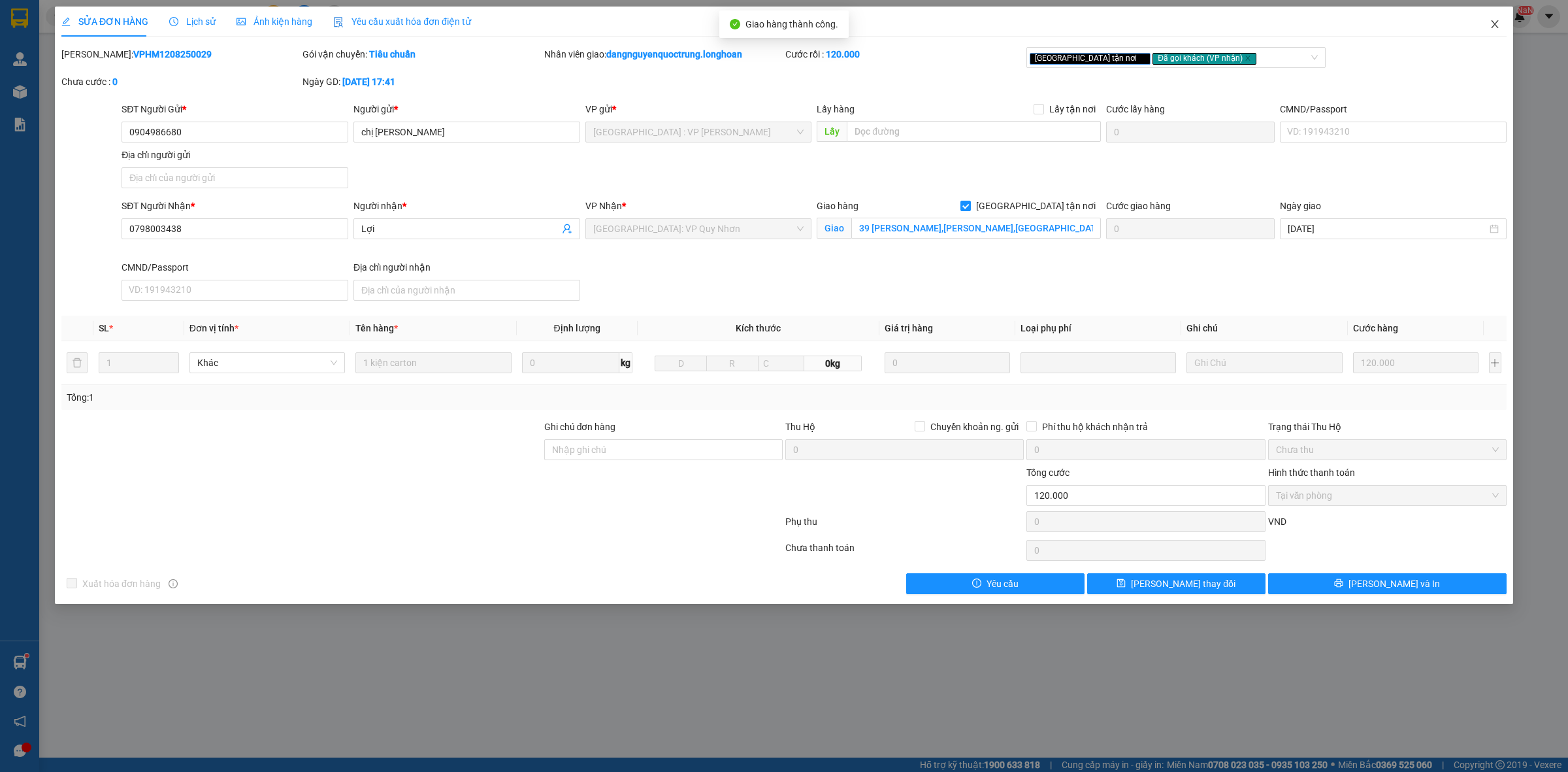
click at [1497, 24] on icon "close" at bounding box center [1495, 25] width 11 height 11
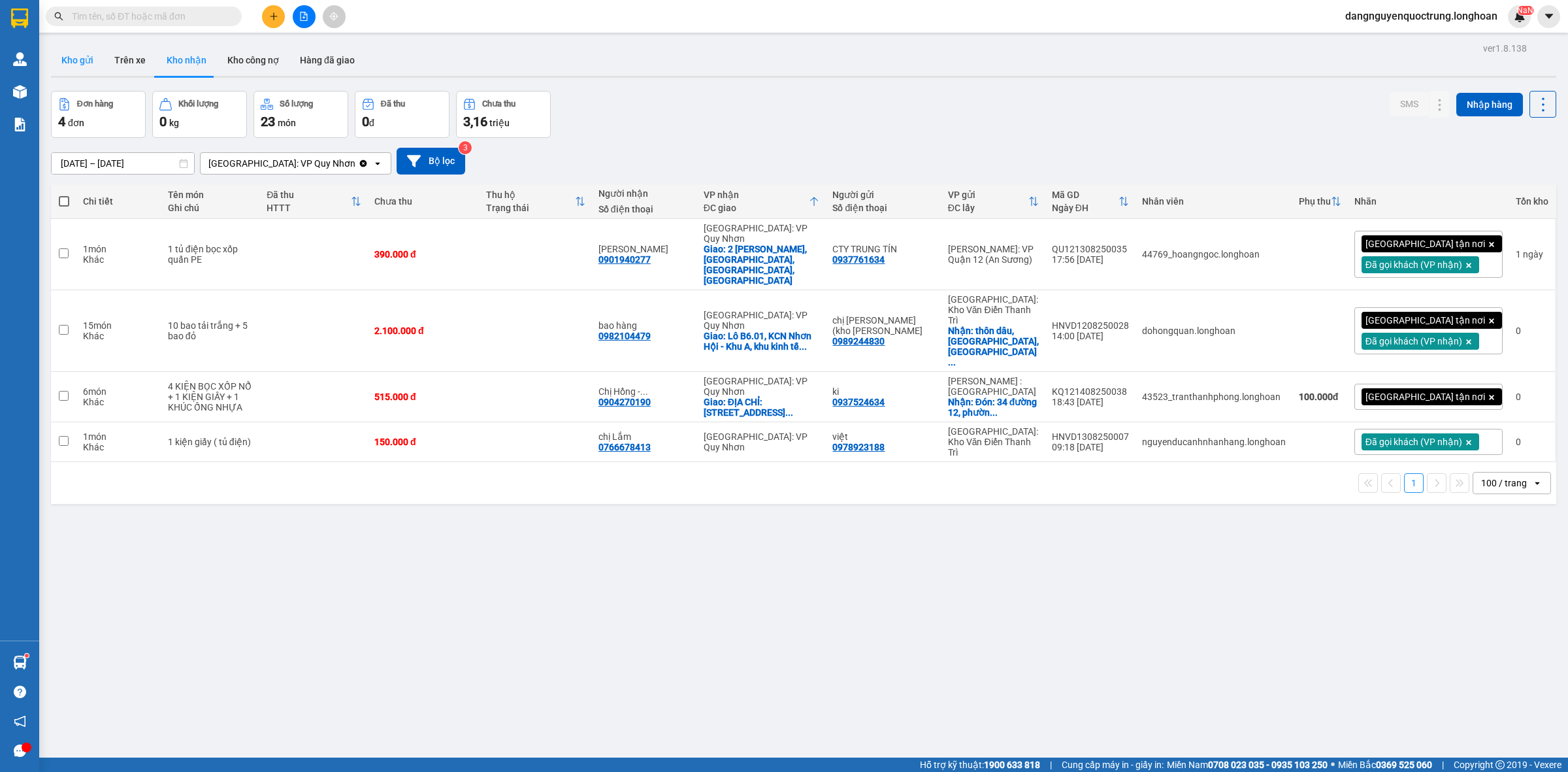
click at [81, 67] on button "Kho gửi" at bounding box center [77, 60] width 53 height 31
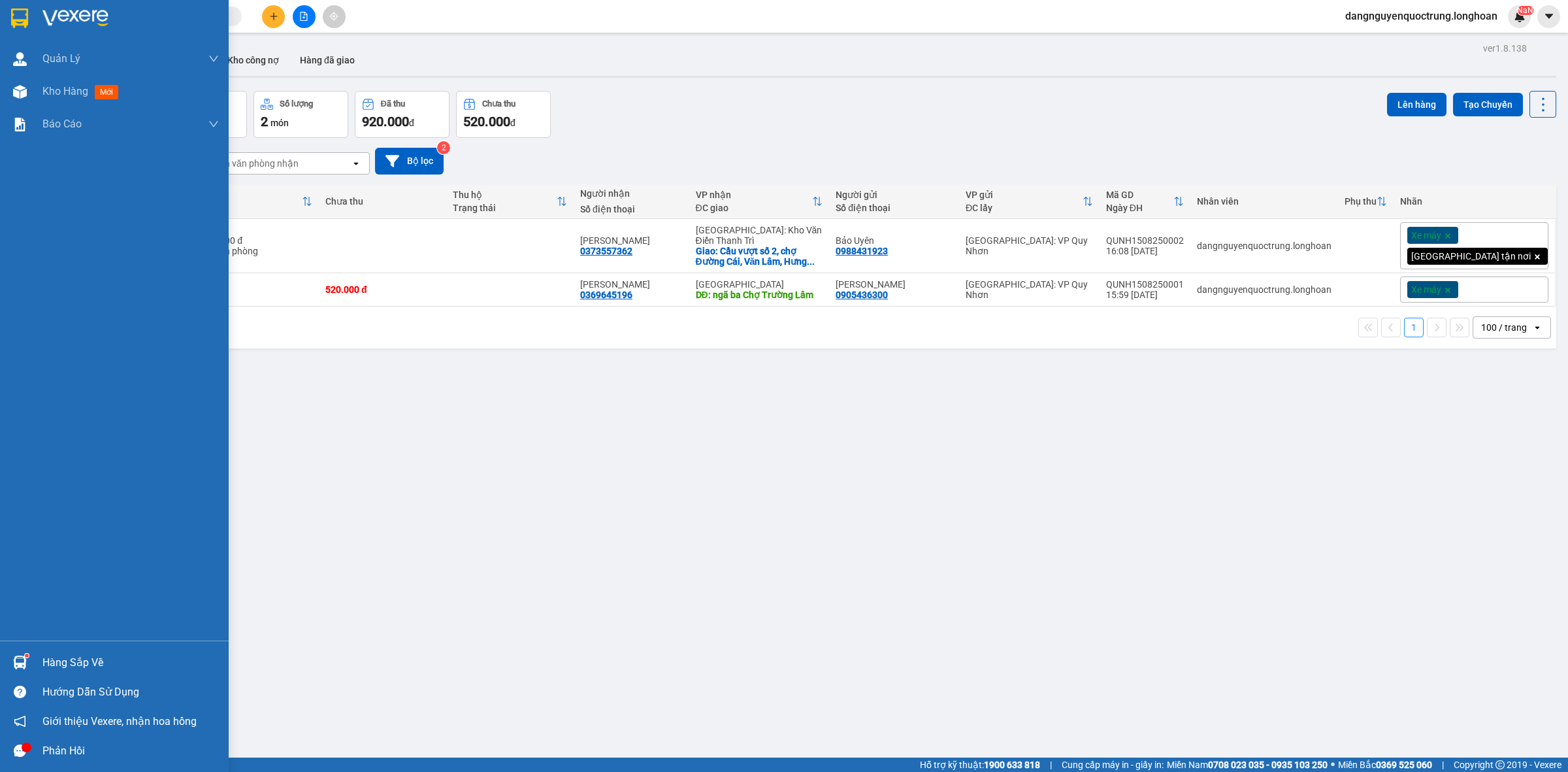
click at [20, 659] on img at bounding box center [20, 662] width 14 height 14
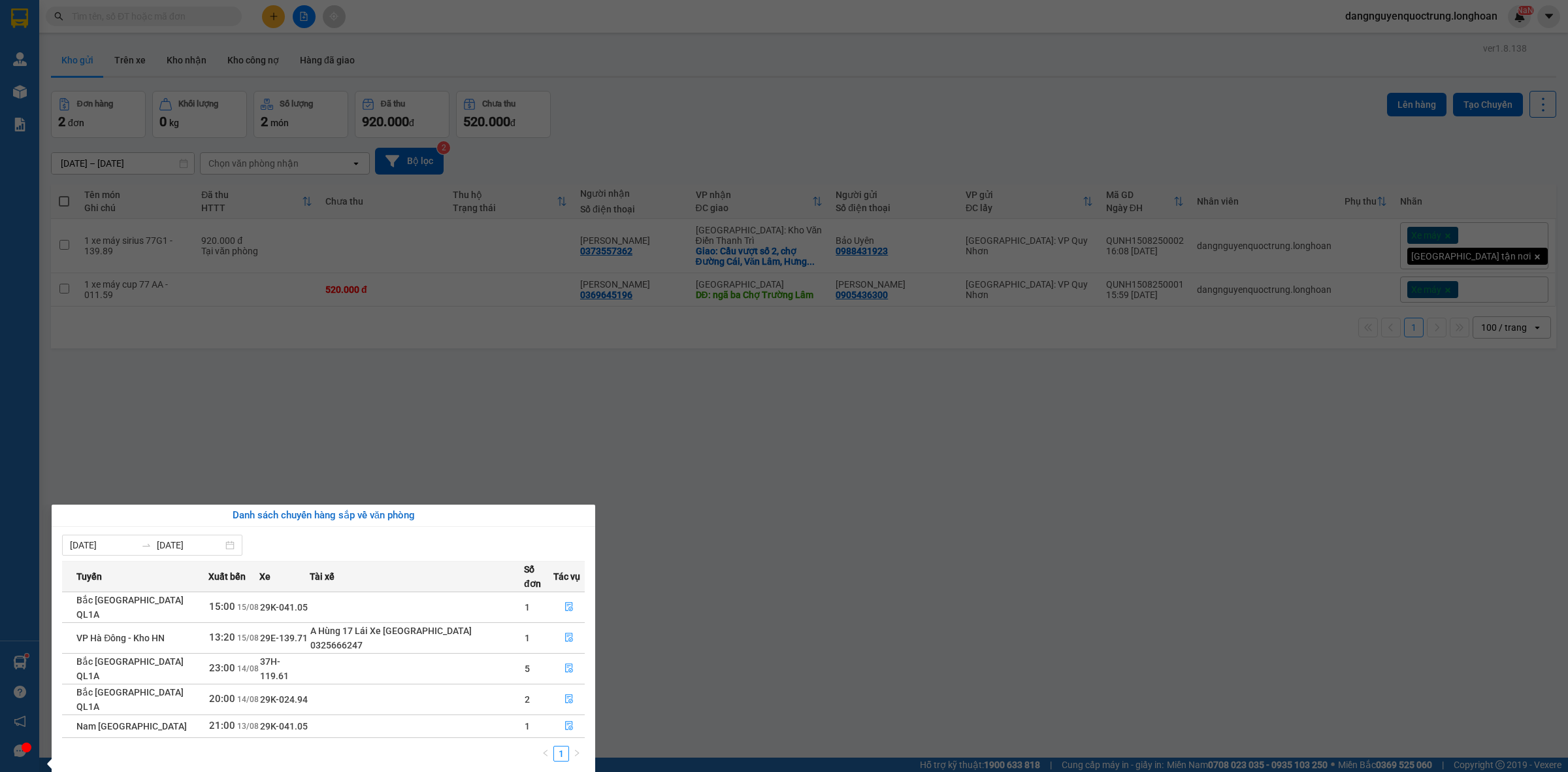
click at [18, 20] on div "Quản [PERSON_NAME] lý giao nhận mới Kho hàng mới Báo cáo 11. Báo cáo đơn giao n…" at bounding box center [19, 386] width 39 height 772
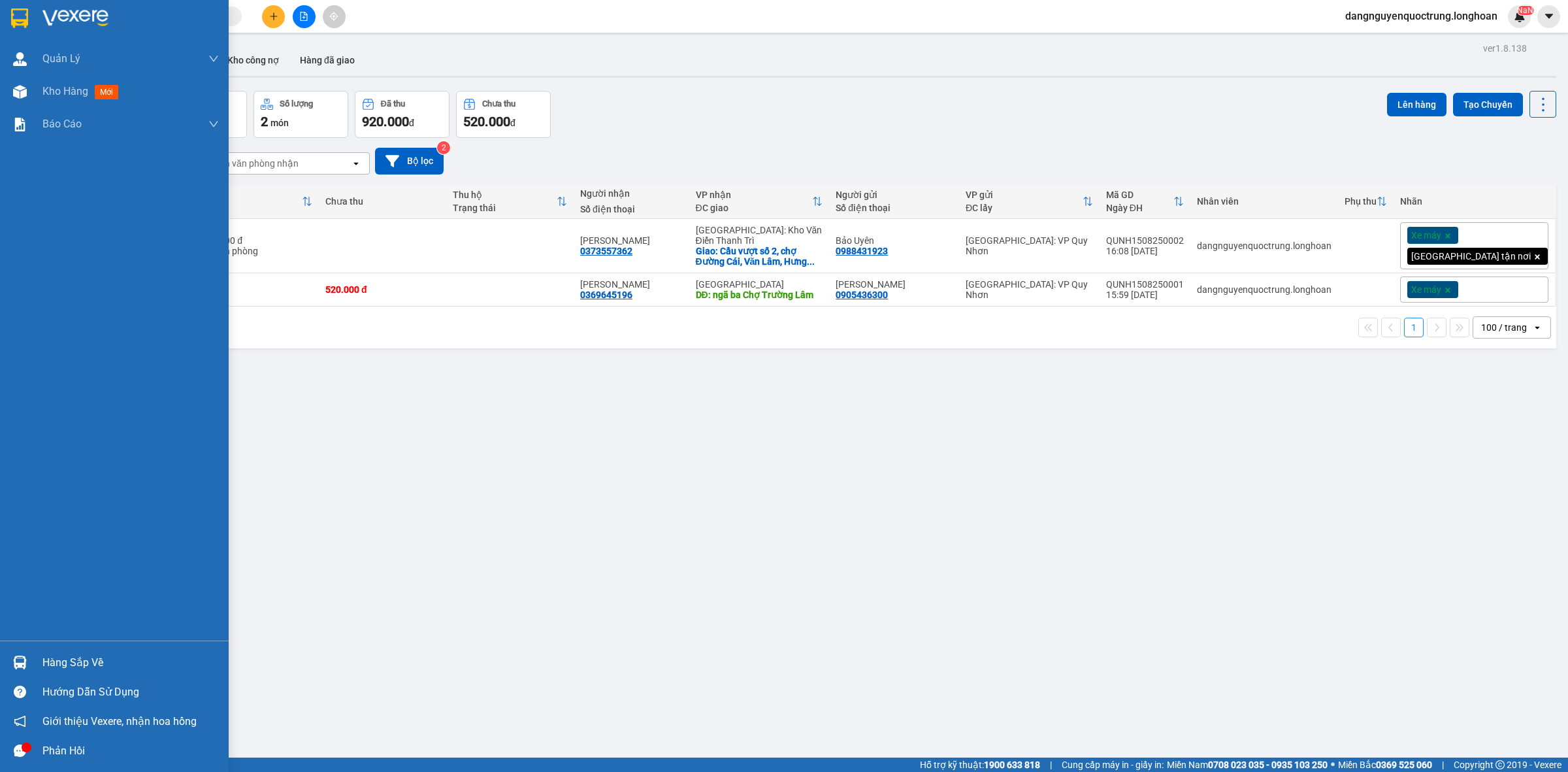
click at [17, 27] on img at bounding box center [19, 18] width 17 height 20
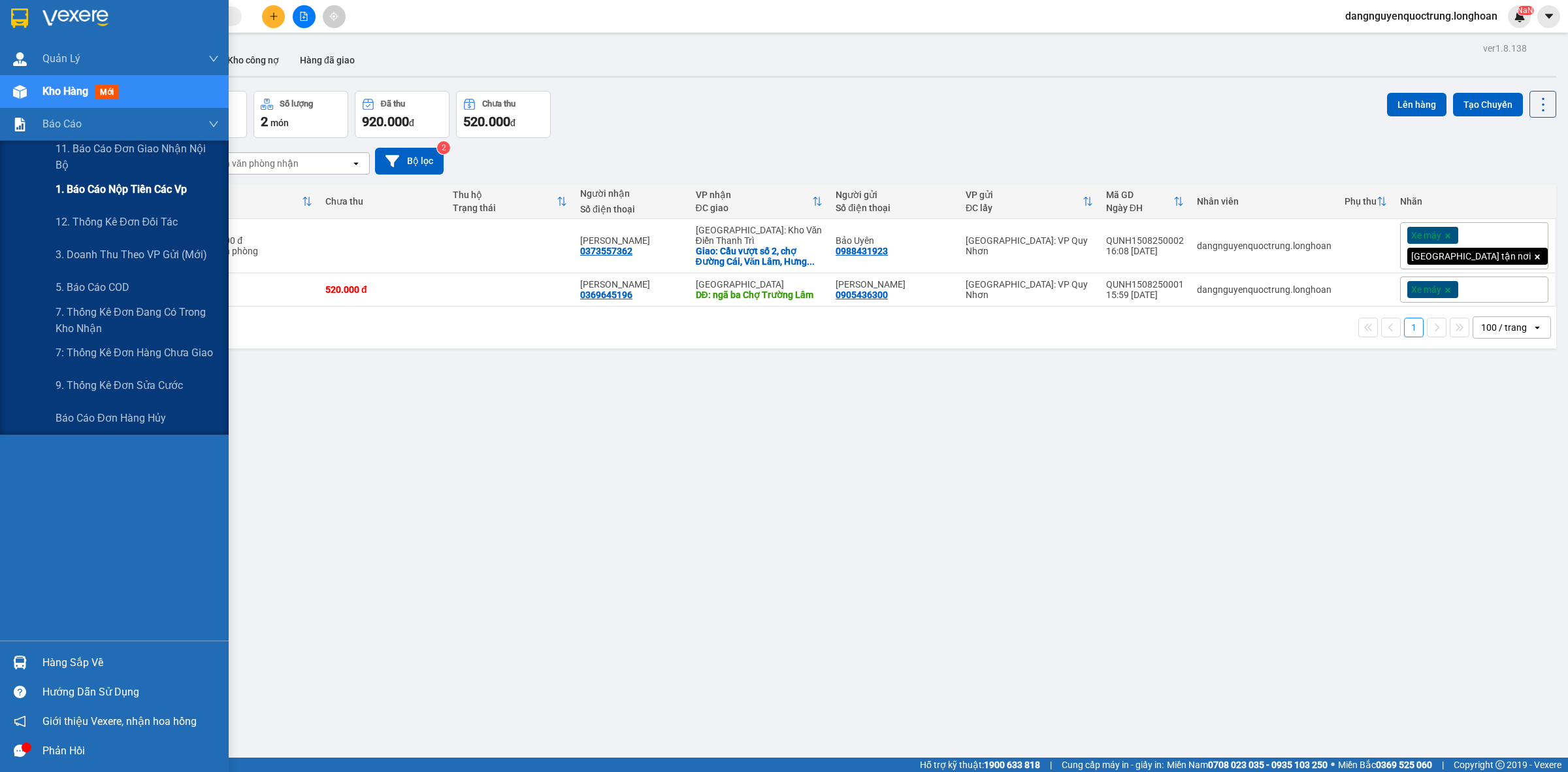
click at [80, 187] on span "1. Báo cáo nộp tiền các vp" at bounding box center [121, 189] width 131 height 16
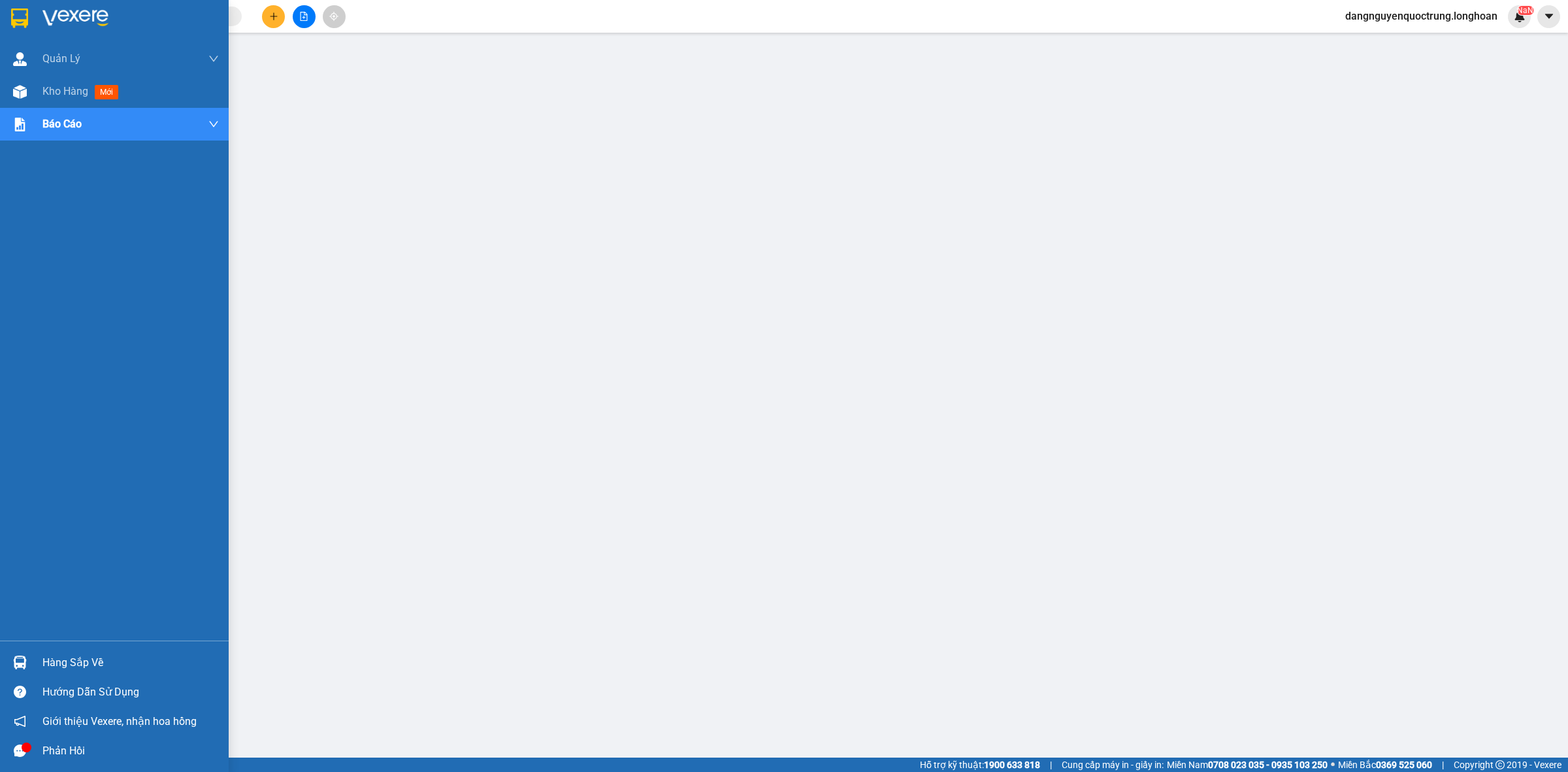
click at [23, 14] on img at bounding box center [19, 18] width 17 height 20
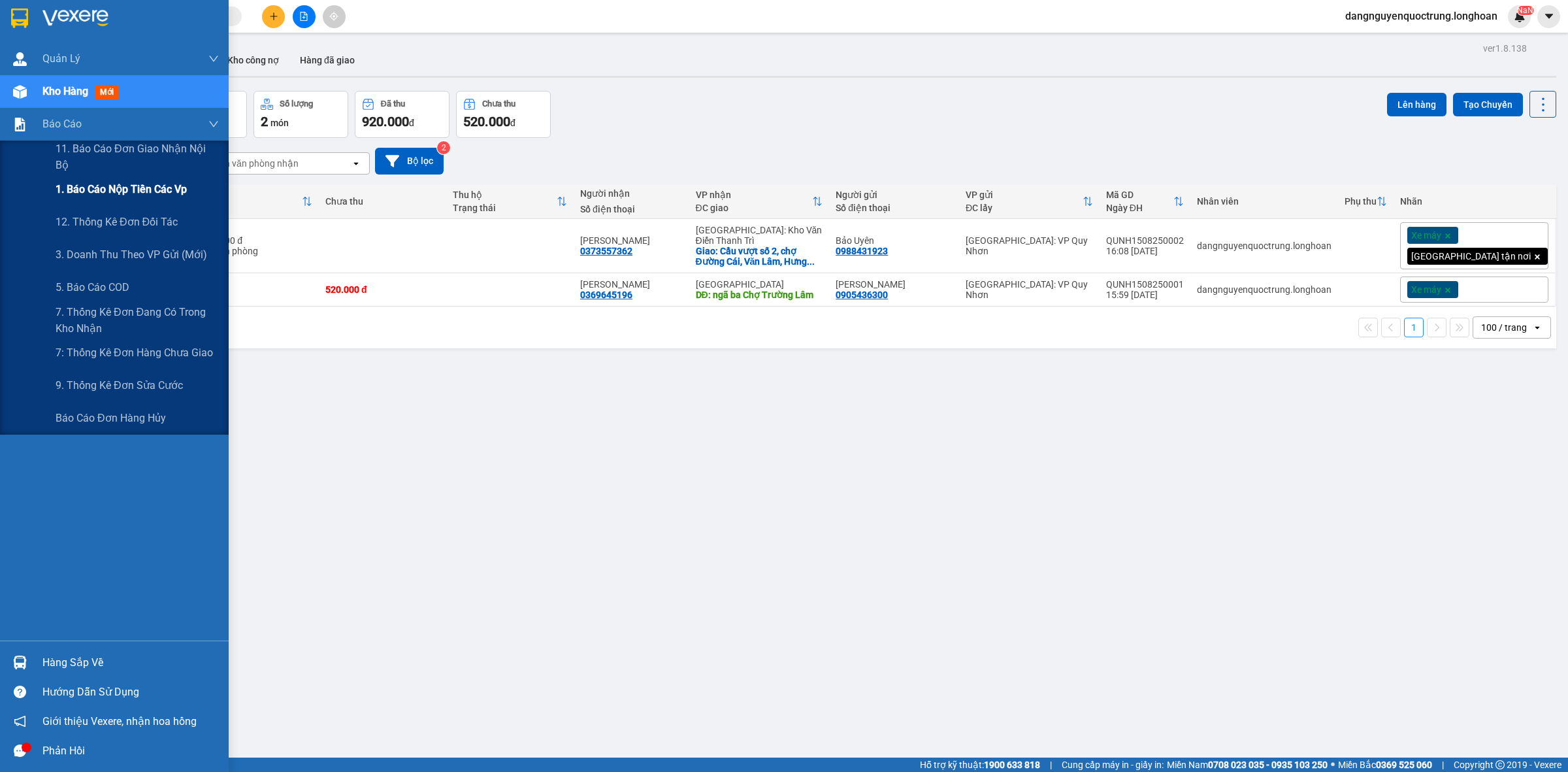
click at [85, 182] on span "1. Báo cáo nộp tiền các vp" at bounding box center [121, 189] width 131 height 16
